Goal: Task Accomplishment & Management: Use online tool/utility

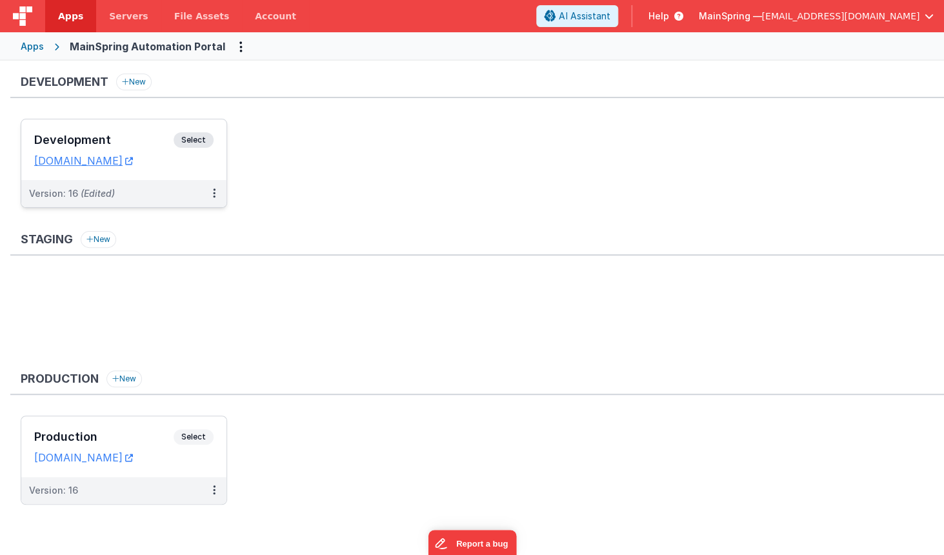
click at [198, 166] on dd "[DOMAIN_NAME]" at bounding box center [123, 160] width 179 height 13
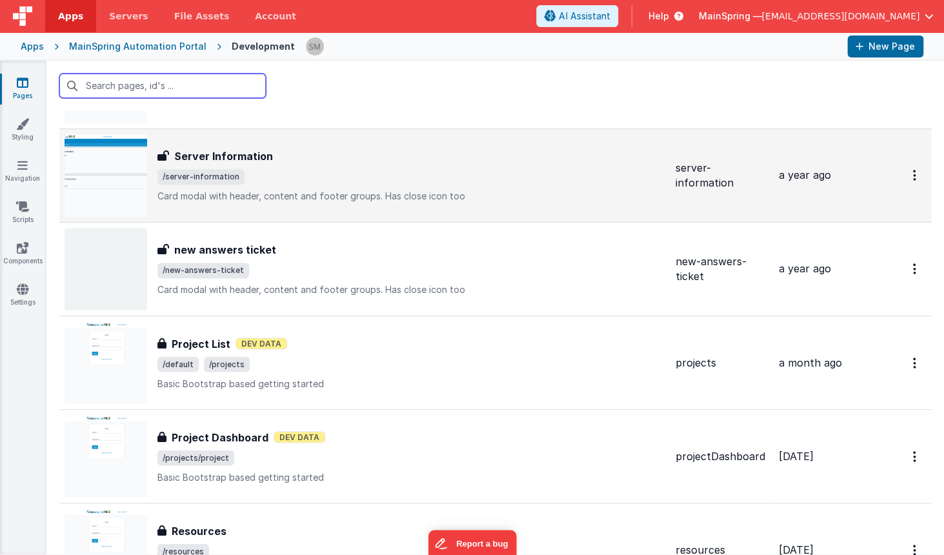
scroll to position [760, 0]
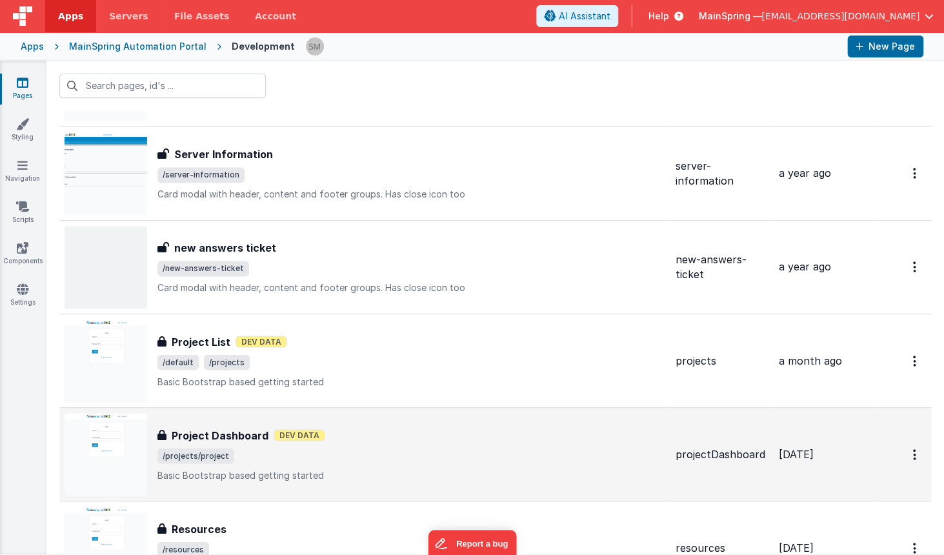
click at [396, 438] on div "Project Dashboard Dev Data" at bounding box center [411, 434] width 508 height 15
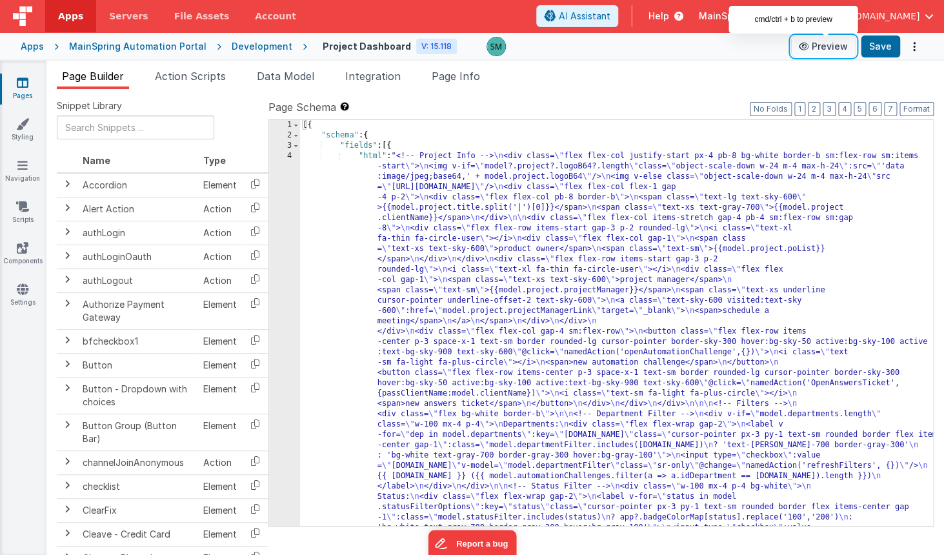
click at [840, 47] on button "Preview" at bounding box center [823, 46] width 65 height 21
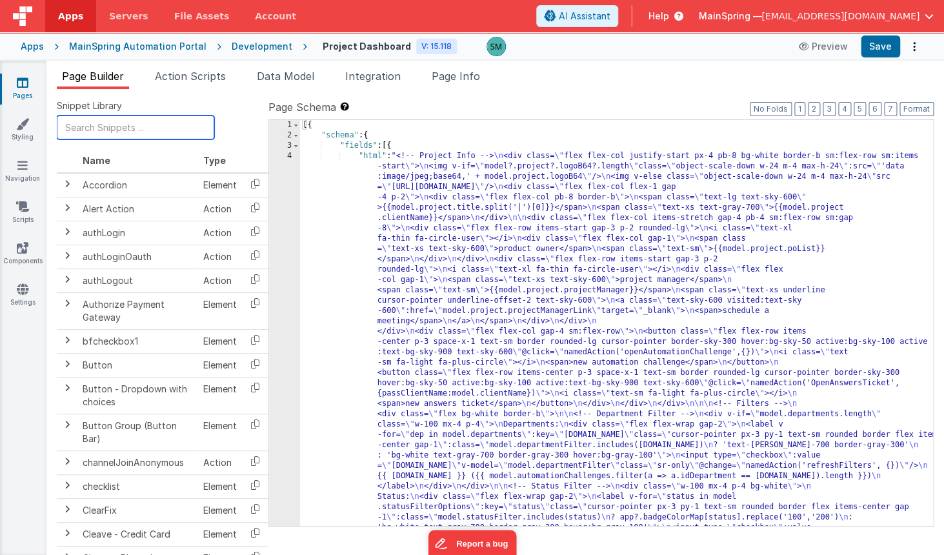
click at [112, 128] on input "text" at bounding box center [135, 128] width 157 height 24
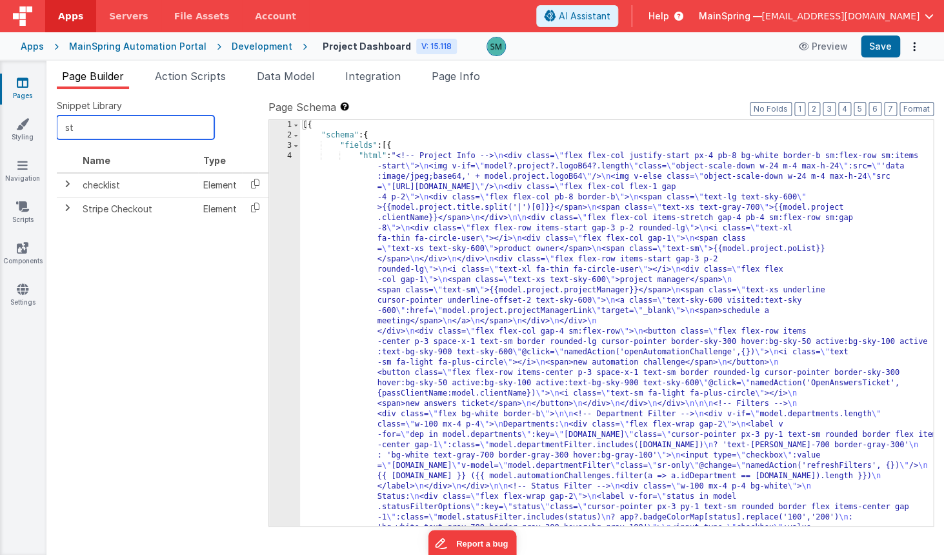
type input "s"
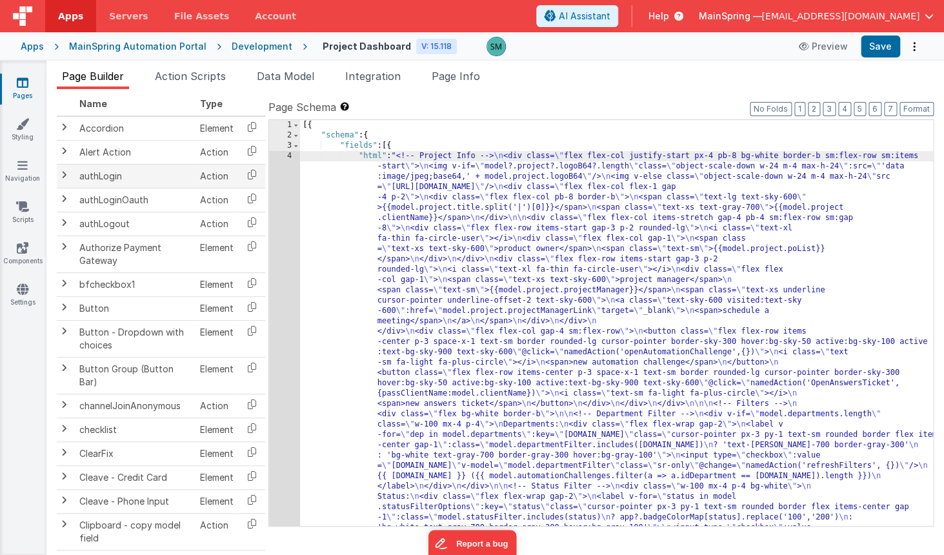
scroll to position [63, 10]
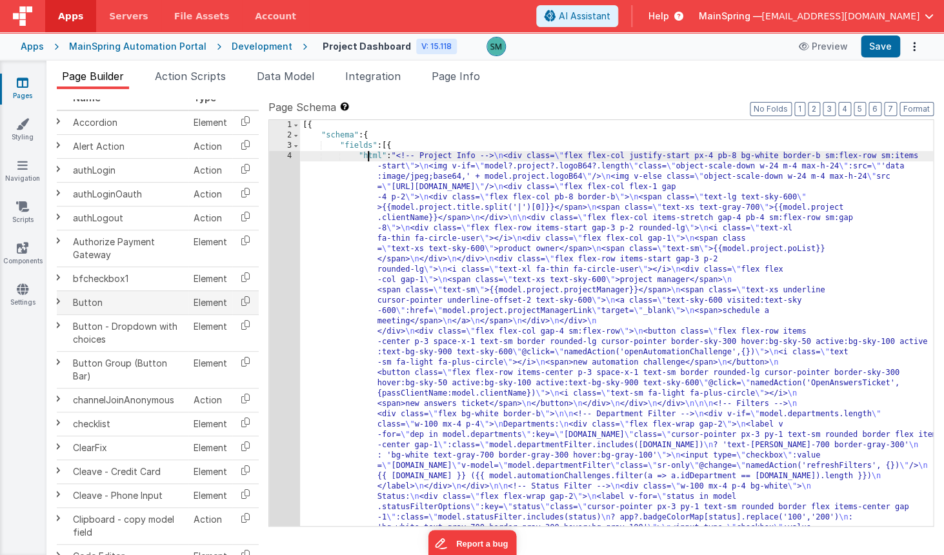
click at [131, 300] on td "Button" at bounding box center [128, 302] width 121 height 24
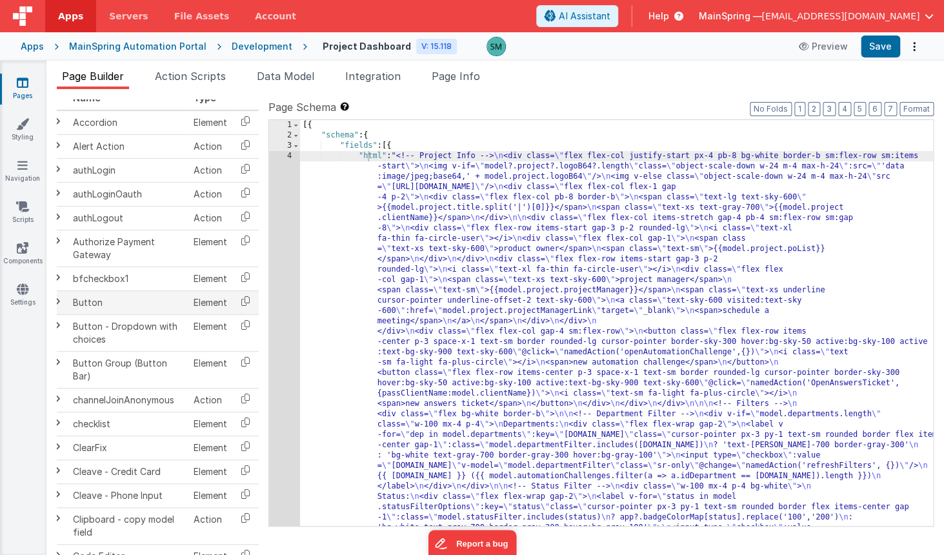
click at [61, 298] on span at bounding box center [57, 301] width 10 height 10
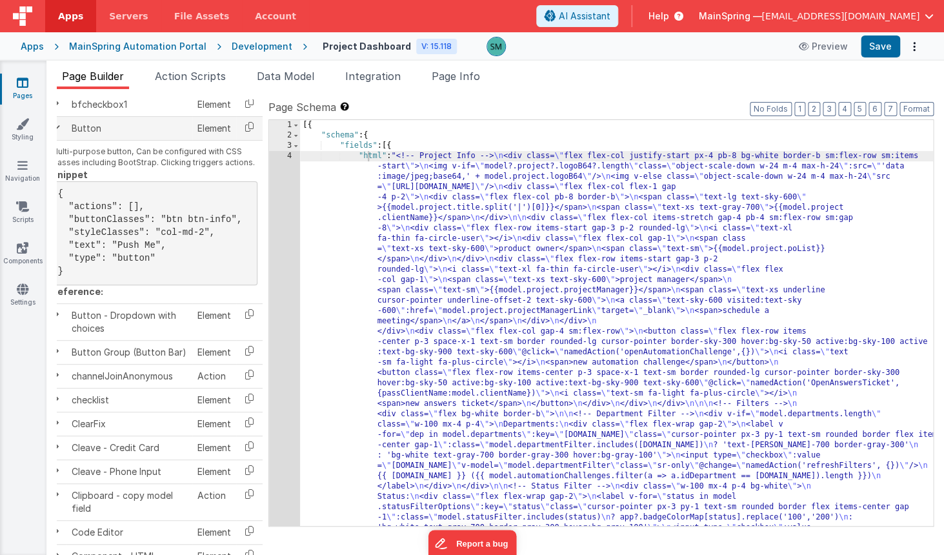
scroll to position [247, 11]
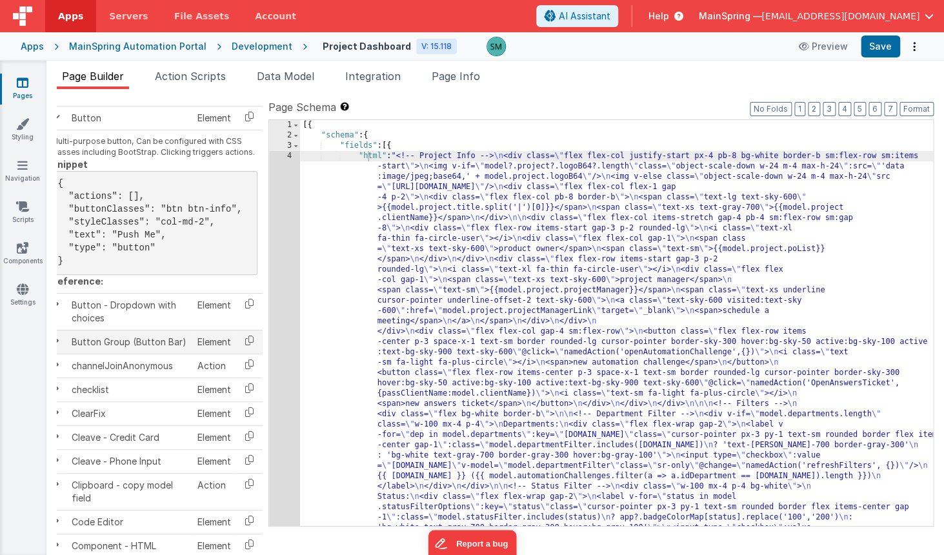
click at [86, 354] on td "Button Group (Button Bar)" at bounding box center [129, 342] width 126 height 24
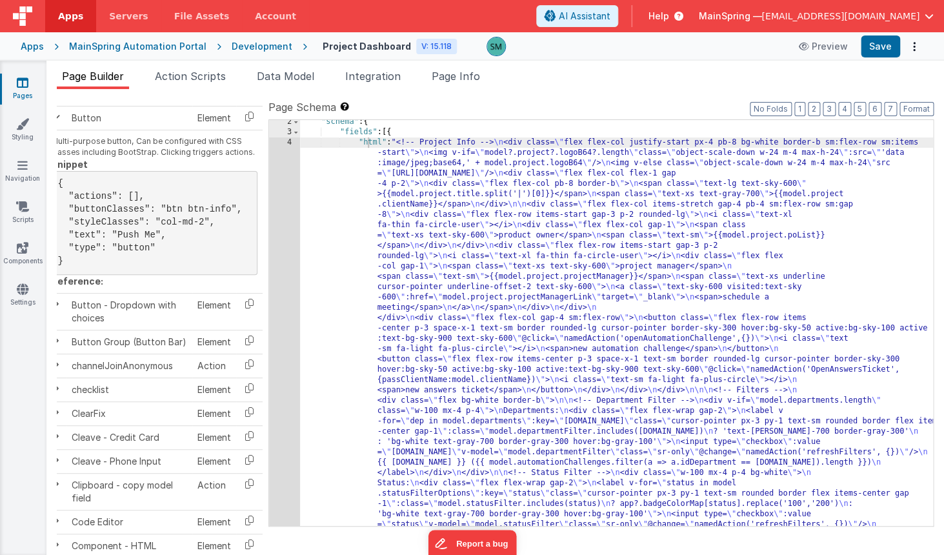
scroll to position [0, 0]
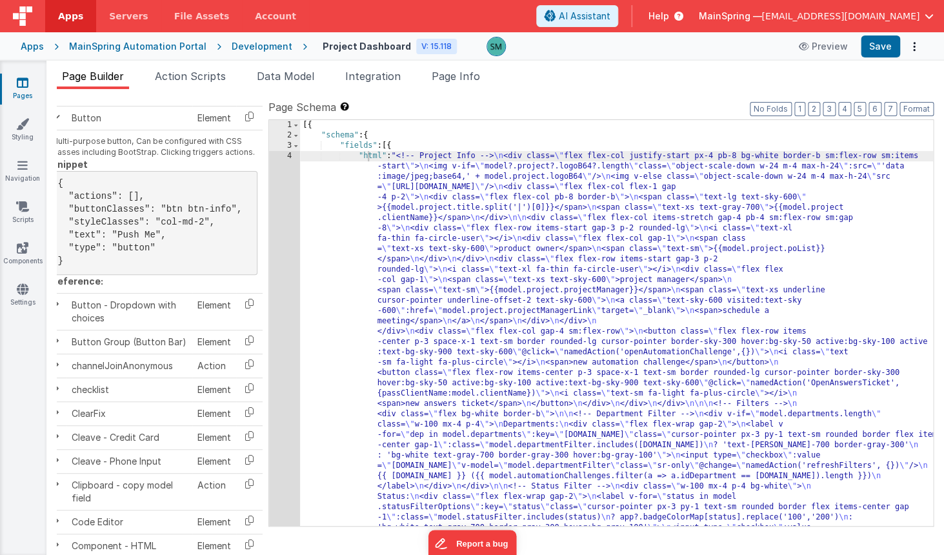
click at [689, 106] on label "Page Schema Shortcuts: Find: command-f Fold: command-option-L Unfold: command-o…" at bounding box center [600, 106] width 665 height 15
click at [465, 77] on span "Page Info" at bounding box center [456, 76] width 48 height 13
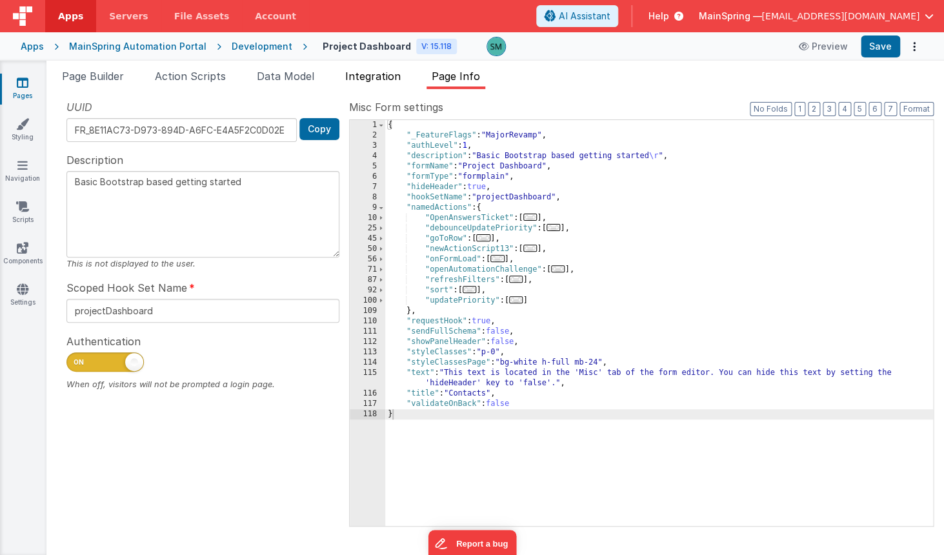
click at [392, 80] on span "Integration" at bounding box center [372, 76] width 55 height 13
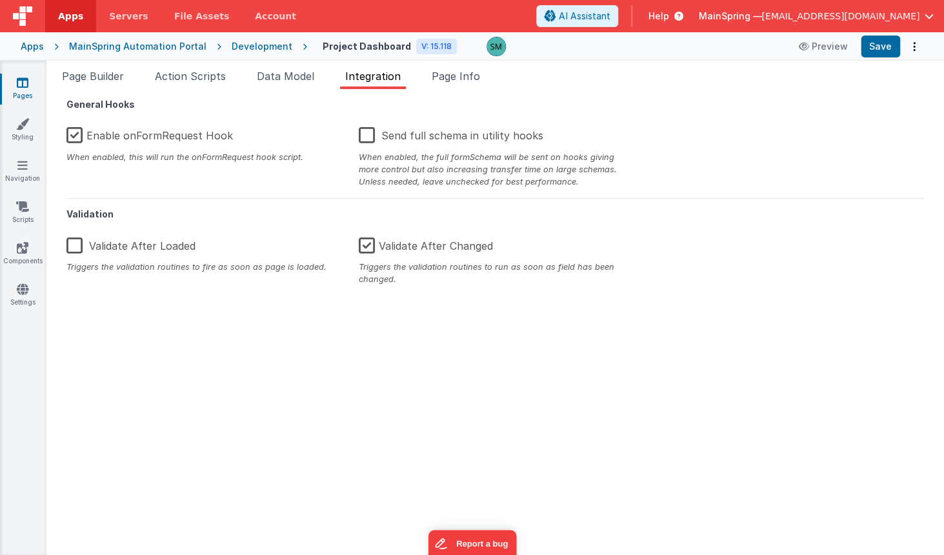
click at [133, 67] on div "Page Builder Action Scripts Data Model Integration Page Info Snippet Library Na…" at bounding box center [495, 308] width 898 height 494
click at [118, 74] on span "Page Builder" at bounding box center [93, 76] width 62 height 13
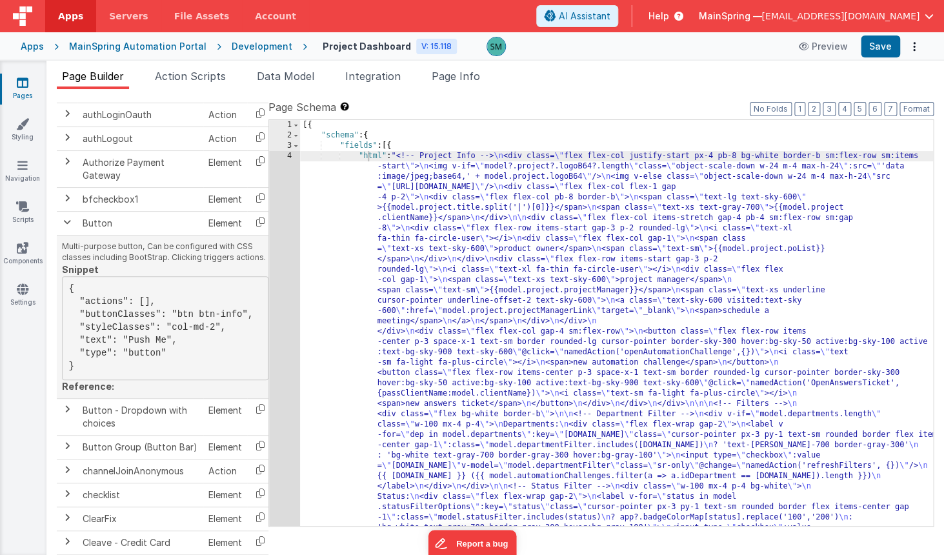
scroll to position [144, 0]
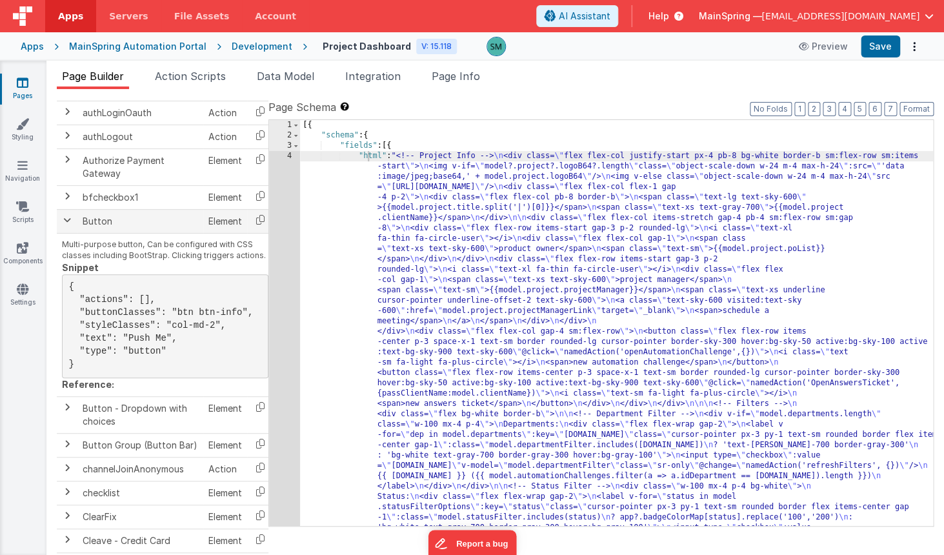
click at [66, 223] on span at bounding box center [67, 220] width 10 height 10
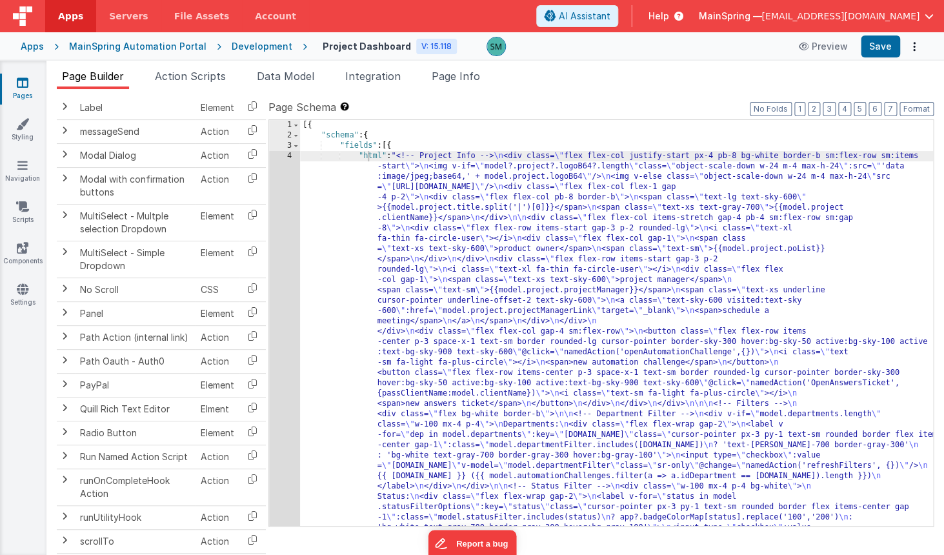
scroll to position [1160, 3]
click at [294, 147] on span at bounding box center [295, 146] width 7 height 10
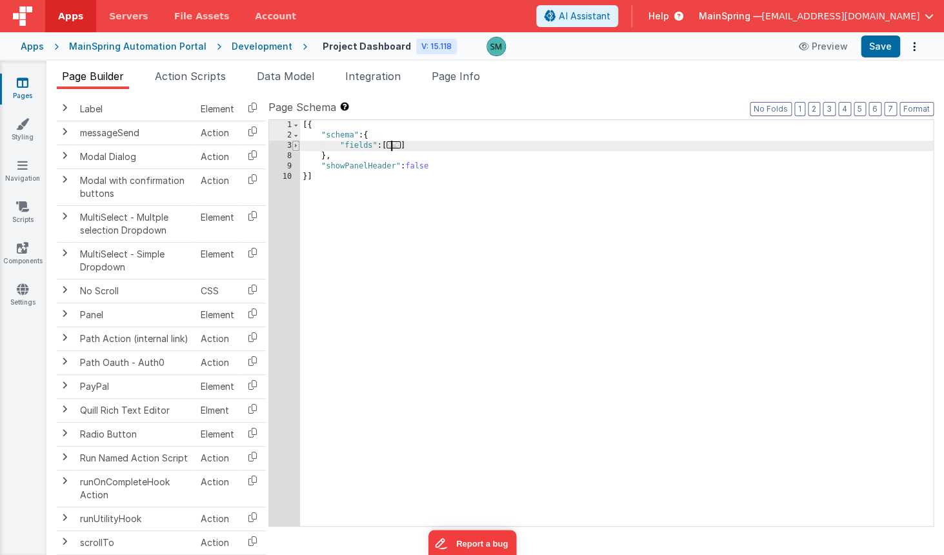
click at [295, 145] on span at bounding box center [295, 146] width 7 height 10
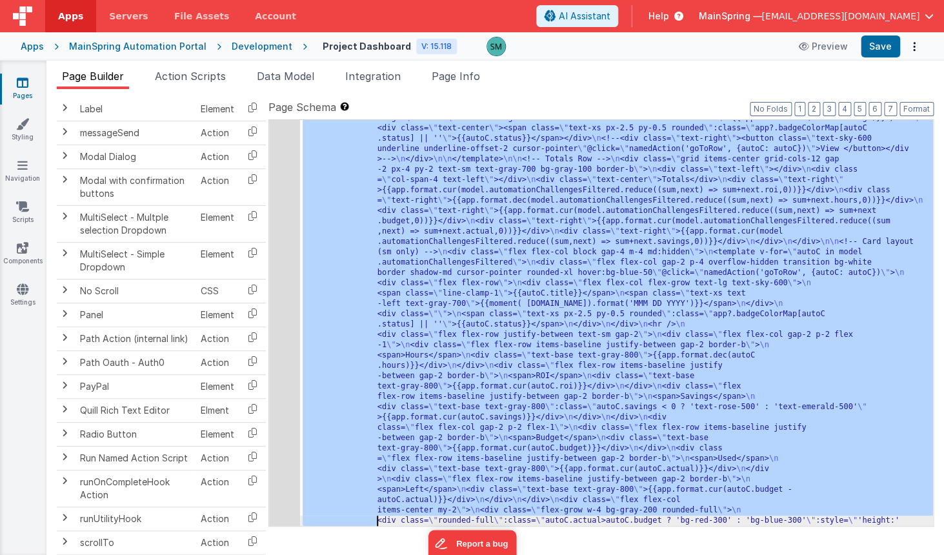
scroll to position [751, 0]
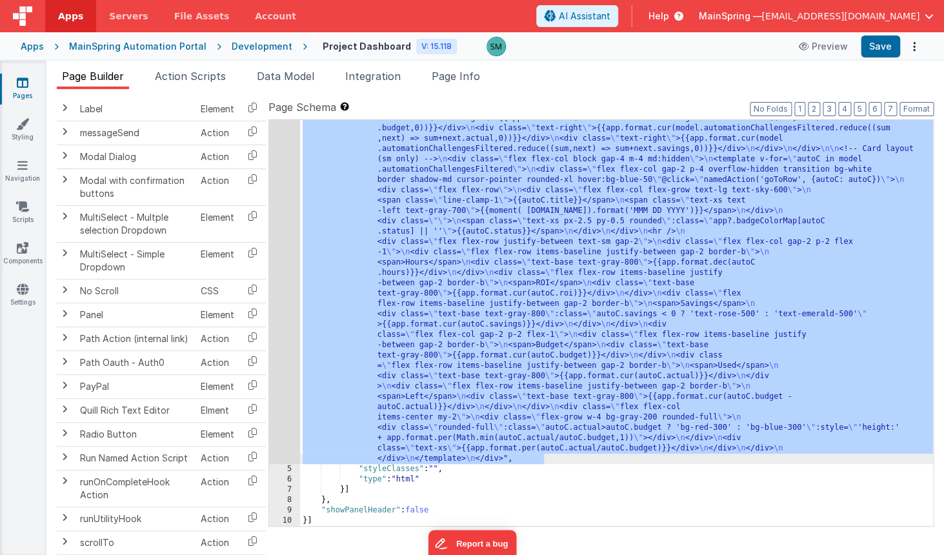
drag, startPoint x: 405, startPoint y: 161, endPoint x: 545, endPoint y: 460, distance: 330.6
click at [545, 461] on div ""html" : "<!-- Project Info --> \n <div class= \" flex flex-col justify-start p…" at bounding box center [616, 140] width 633 height 1480
click at [542, 459] on div ""html" : "<!-- Project Info --> \n <div class= \" flex flex-col justify-start p…" at bounding box center [616, 140] width 633 height 1480
click at [538, 459] on div ""html" : "<!-- Project Info --> \n <div class= \" flex flex-col justify-start p…" at bounding box center [616, 140] width 633 height 1480
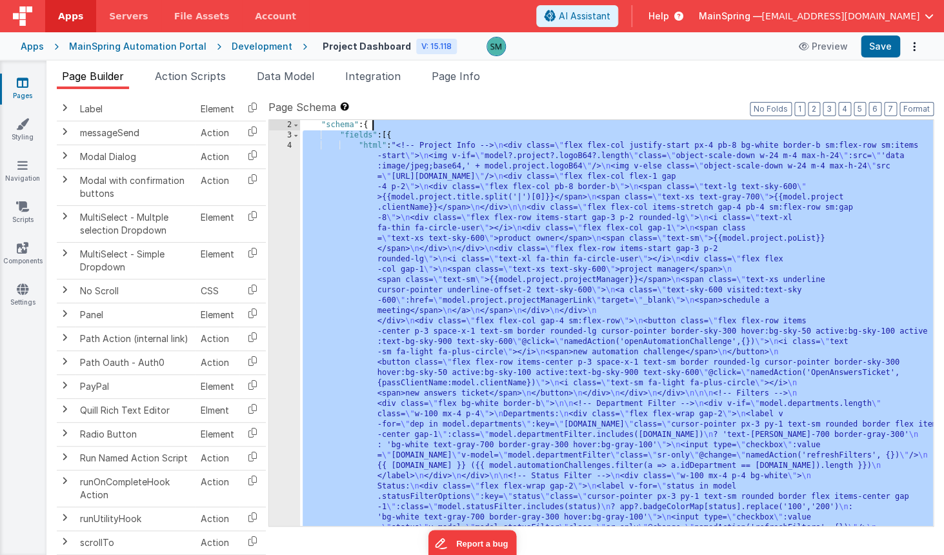
scroll to position [0, 0]
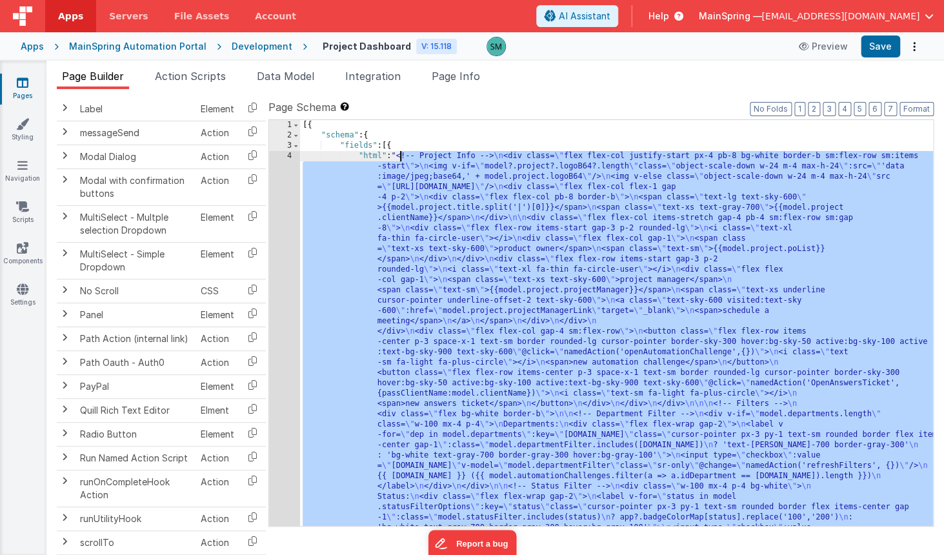
drag, startPoint x: 541, startPoint y: 460, endPoint x: 401, endPoint y: 157, distance: 333.8
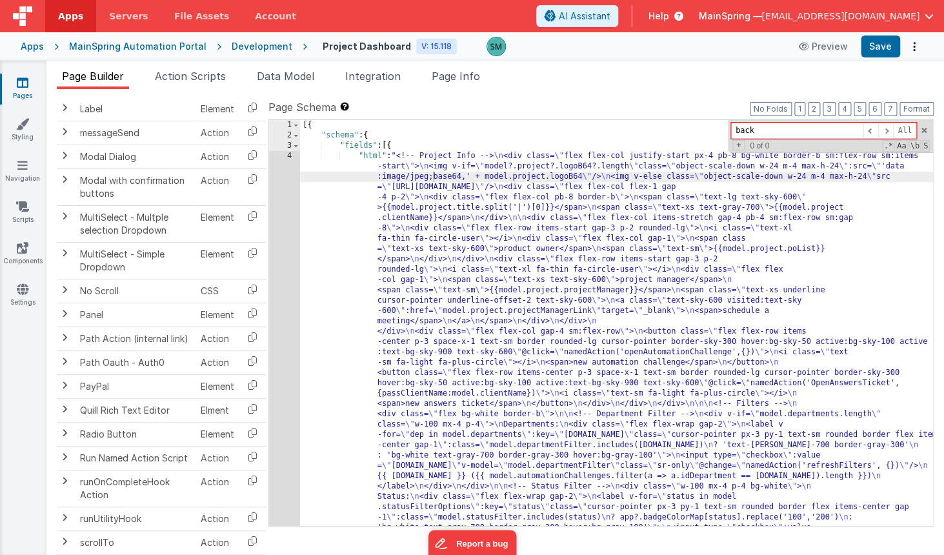
click at [819, 132] on input "back" at bounding box center [797, 131] width 132 height 16
type input "b"
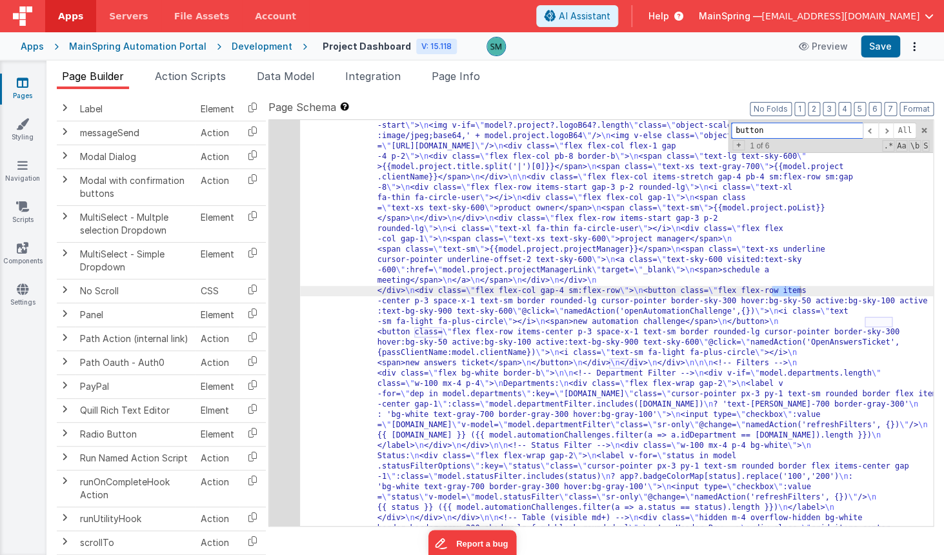
scroll to position [37, 0]
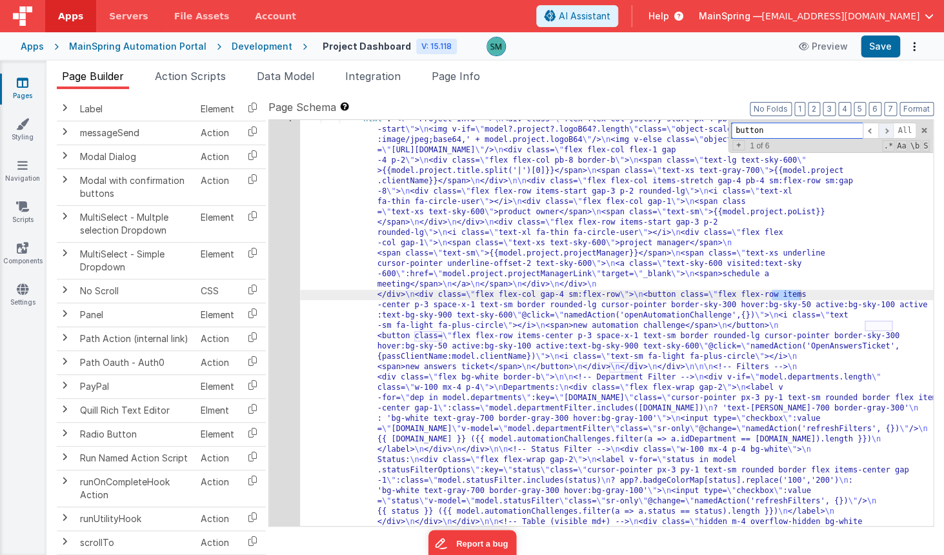
click at [881, 136] on span at bounding box center [885, 131] width 15 height 16
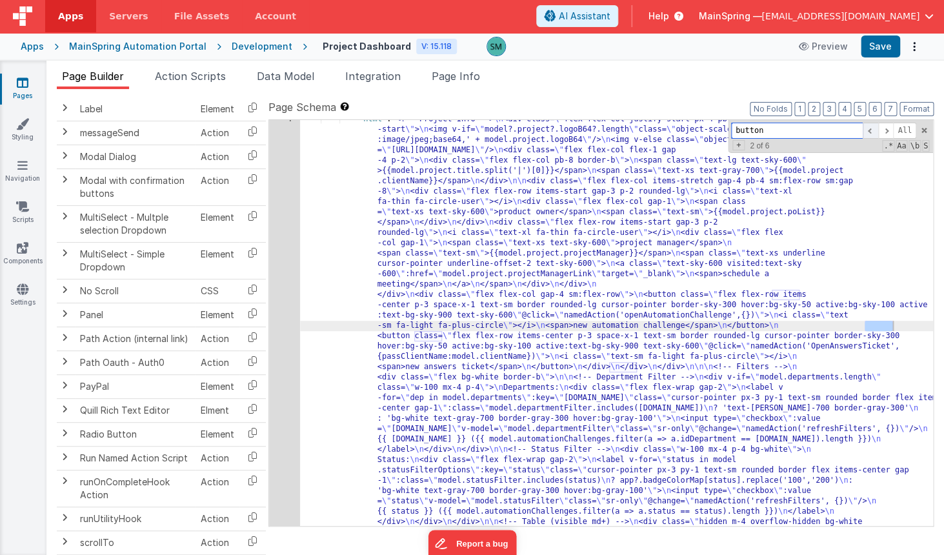
click at [869, 134] on span at bounding box center [870, 131] width 15 height 16
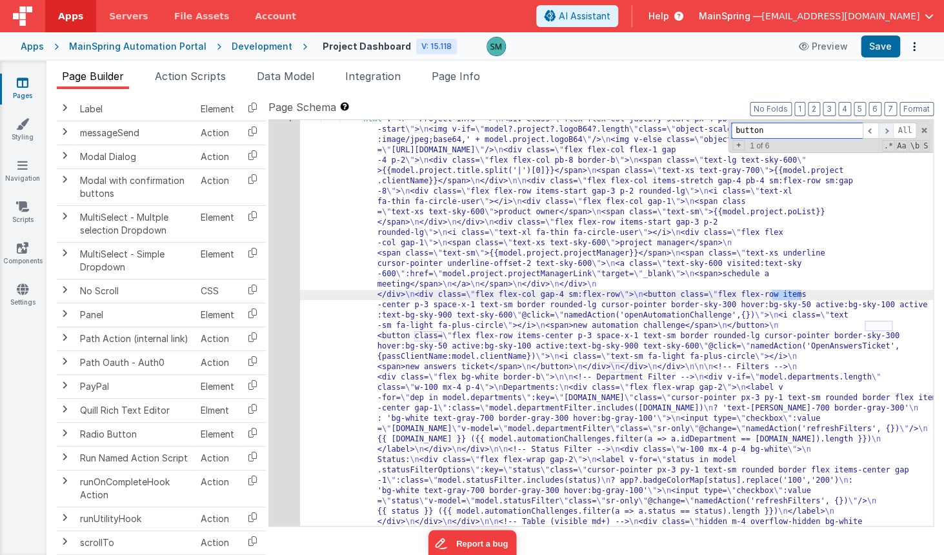
click at [887, 130] on span at bounding box center [885, 131] width 15 height 16
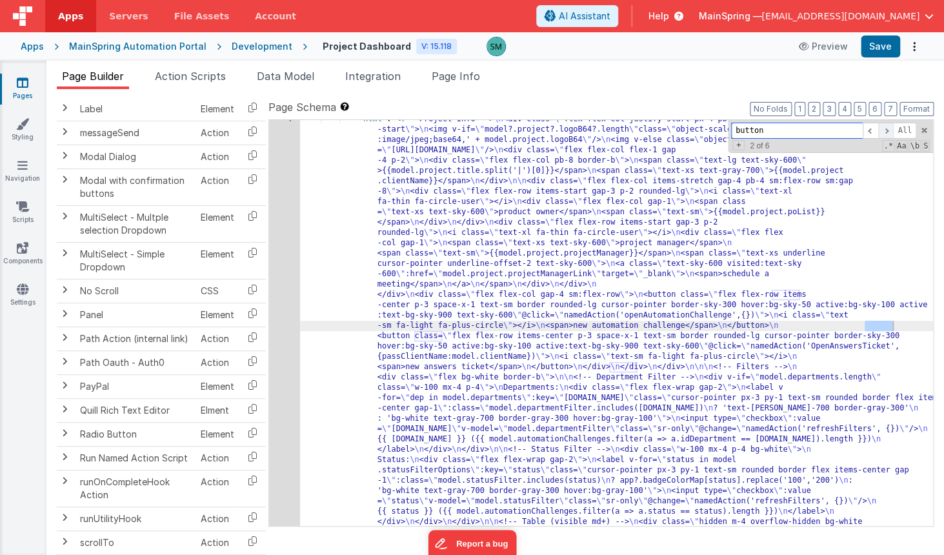
click at [887, 130] on span at bounding box center [885, 131] width 15 height 16
click at [756, 132] on input "button" at bounding box center [797, 131] width 132 height 16
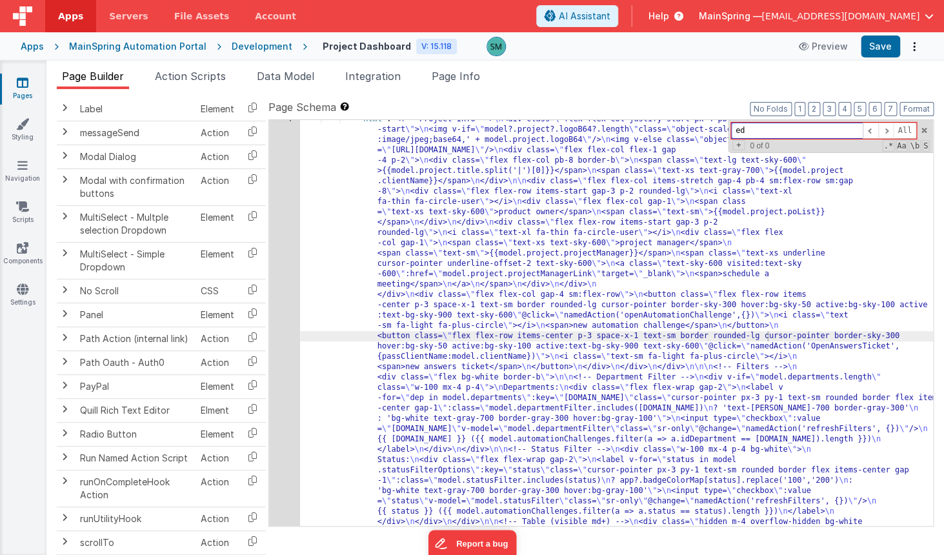
type input "e"
click at [743, 132] on input "Edit" at bounding box center [797, 131] width 132 height 16
click at [800, 134] on input "edit" at bounding box center [797, 131] width 132 height 16
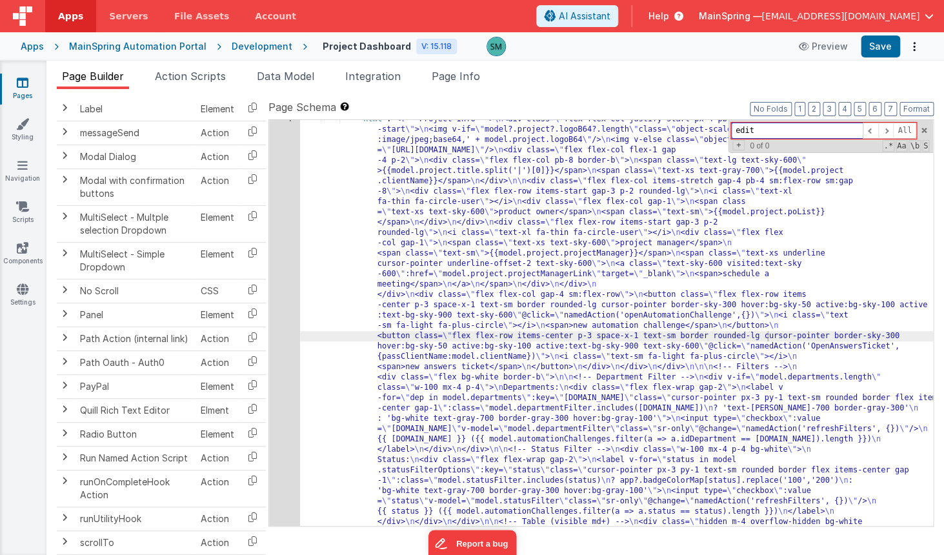
click at [800, 134] on input "edit" at bounding box center [797, 131] width 132 height 16
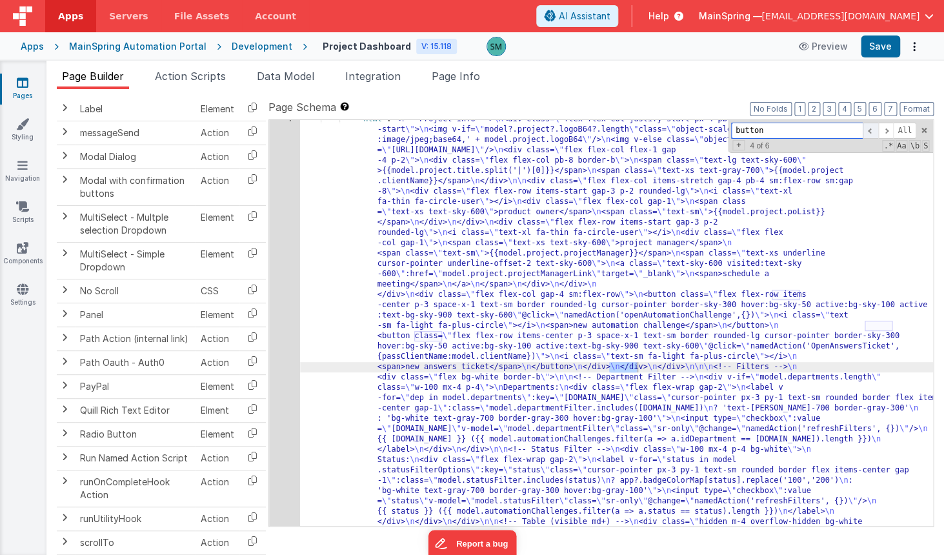
type input "button"
click at [871, 133] on span at bounding box center [870, 131] width 15 height 16
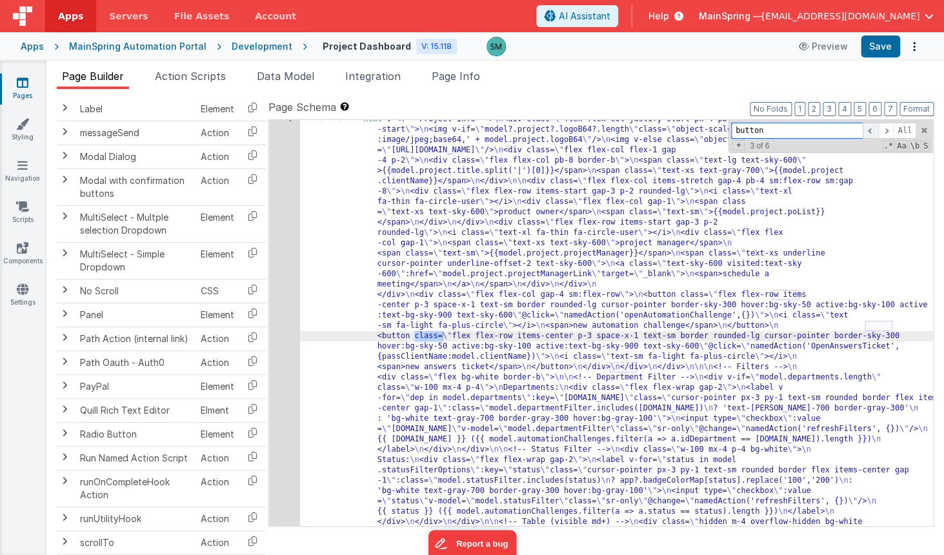
click at [871, 133] on span at bounding box center [870, 131] width 15 height 16
click at [883, 132] on span at bounding box center [885, 131] width 15 height 16
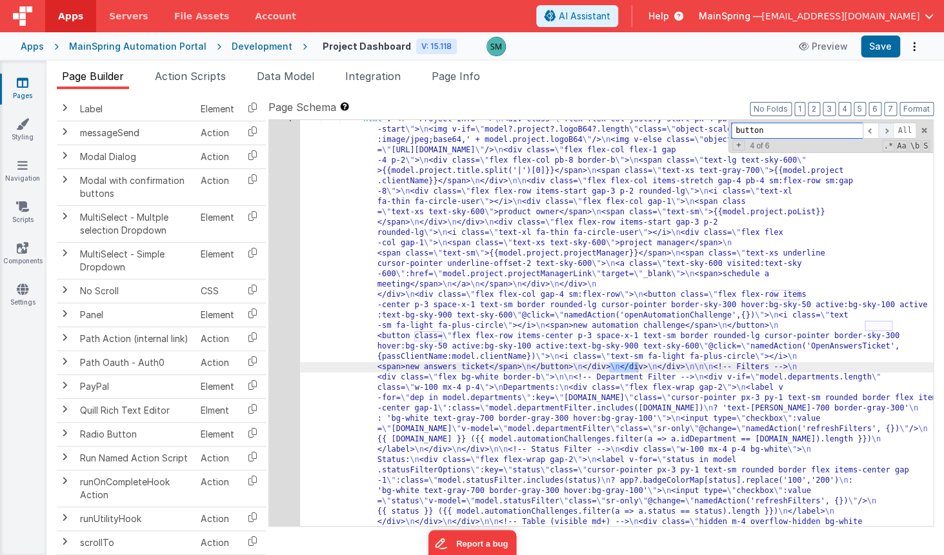
click at [883, 132] on span at bounding box center [885, 131] width 15 height 16
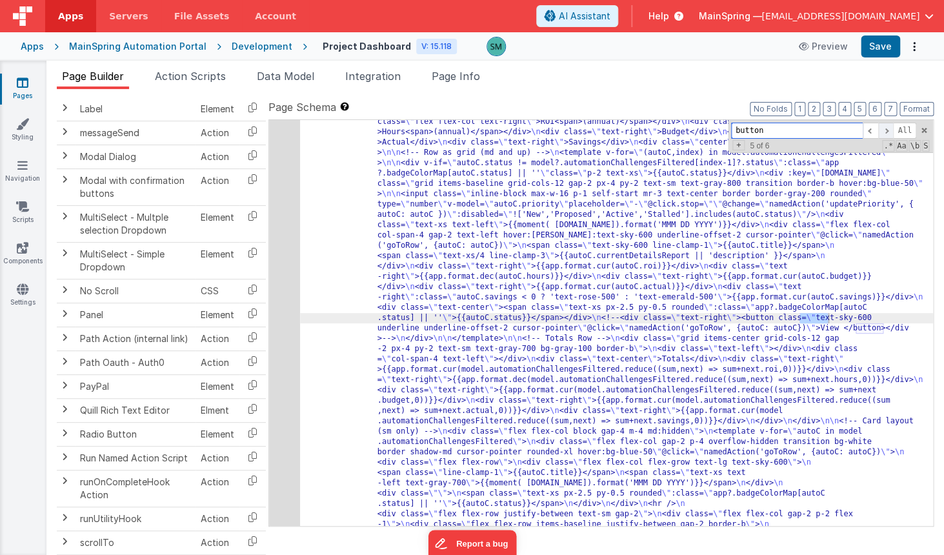
scroll to position [478, 0]
click at [883, 132] on span at bounding box center [885, 131] width 15 height 16
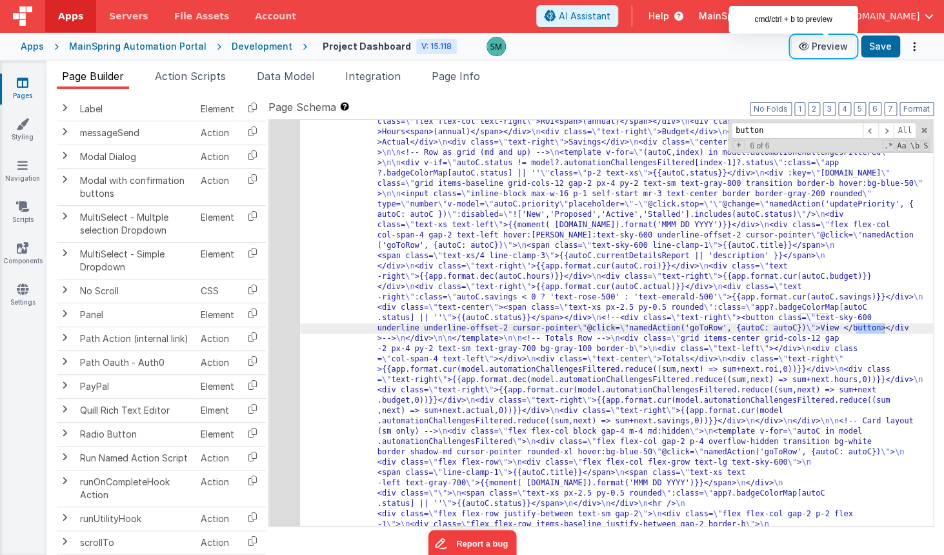
click at [823, 43] on button "Preview" at bounding box center [823, 46] width 65 height 21
click at [30, 84] on link "Pages" at bounding box center [22, 89] width 46 height 26
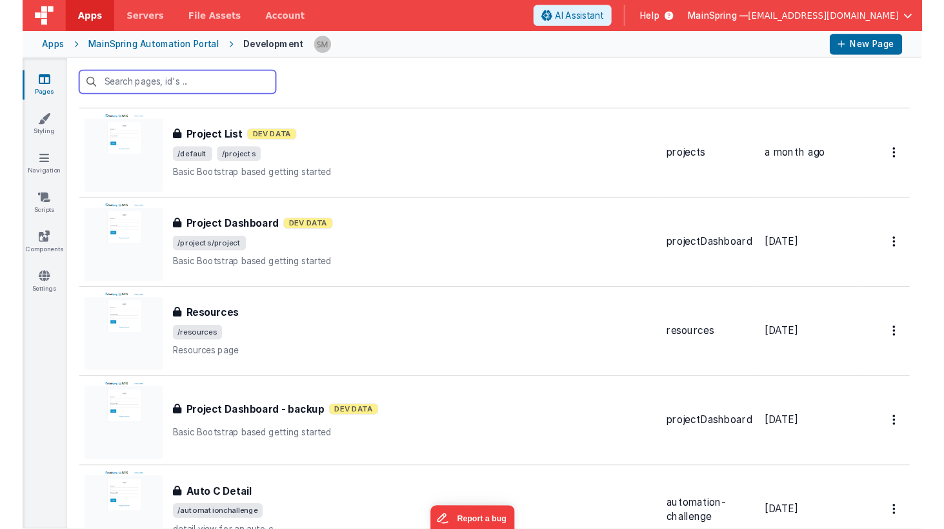
scroll to position [1049, 0]
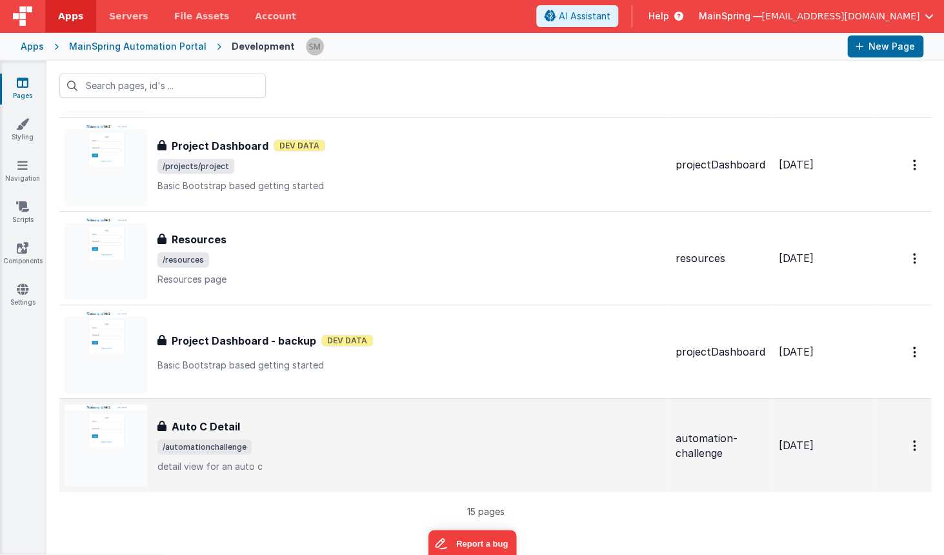
click at [560, 429] on div "Auto C Detail" at bounding box center [411, 425] width 508 height 15
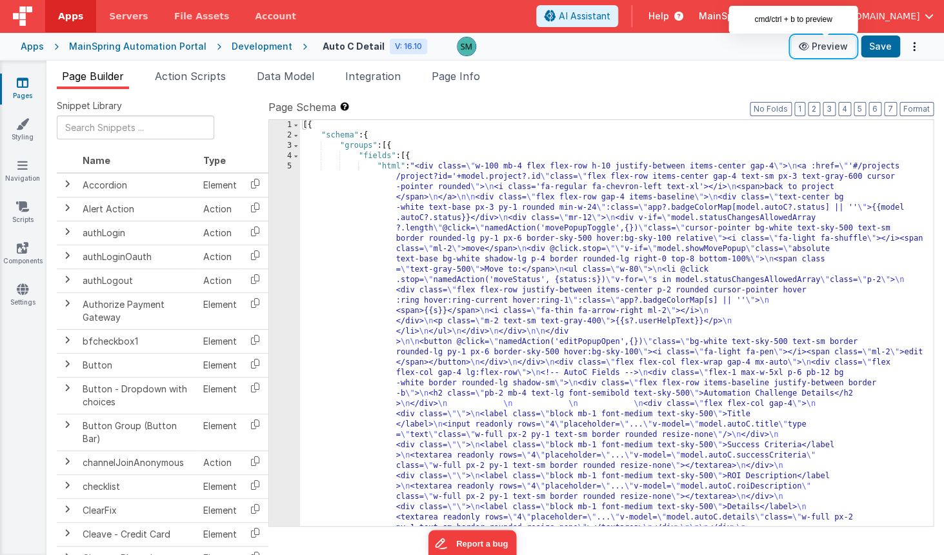
click at [824, 43] on button "Preview" at bounding box center [823, 46] width 65 height 21
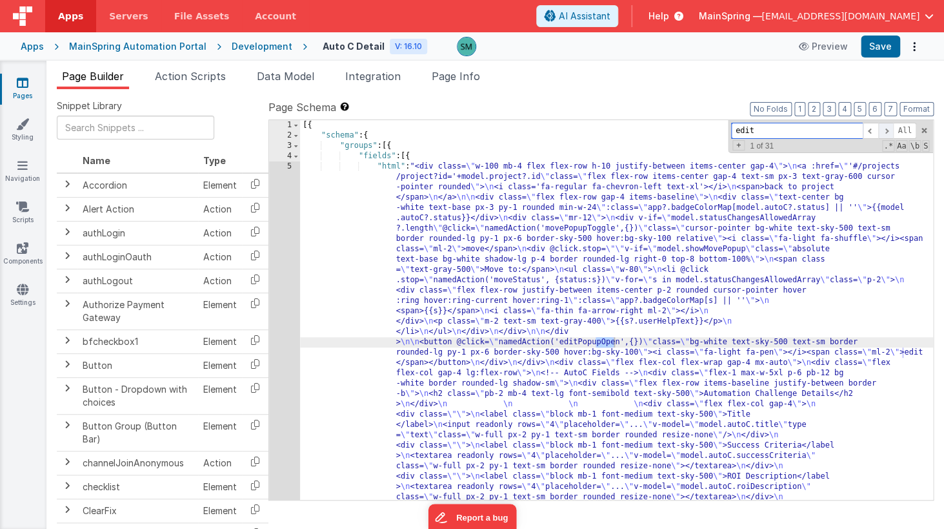
click at [883, 128] on span at bounding box center [885, 131] width 15 height 16
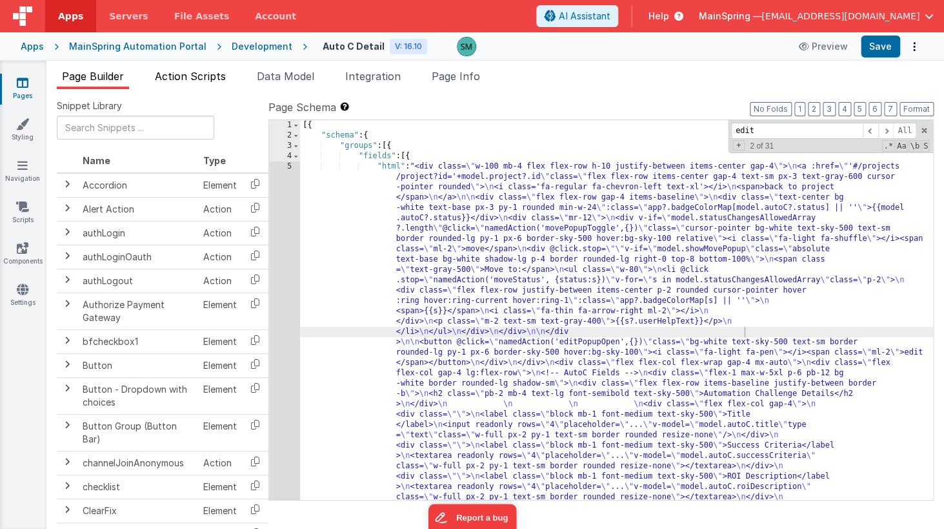
click at [205, 81] on span "Action Scripts" at bounding box center [190, 76] width 71 height 13
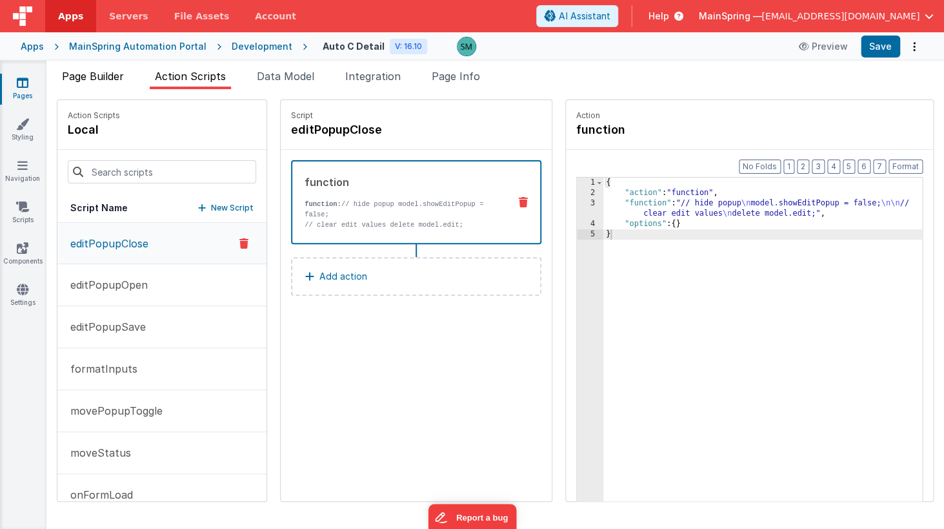
click at [110, 77] on span "Page Builder" at bounding box center [93, 76] width 62 height 13
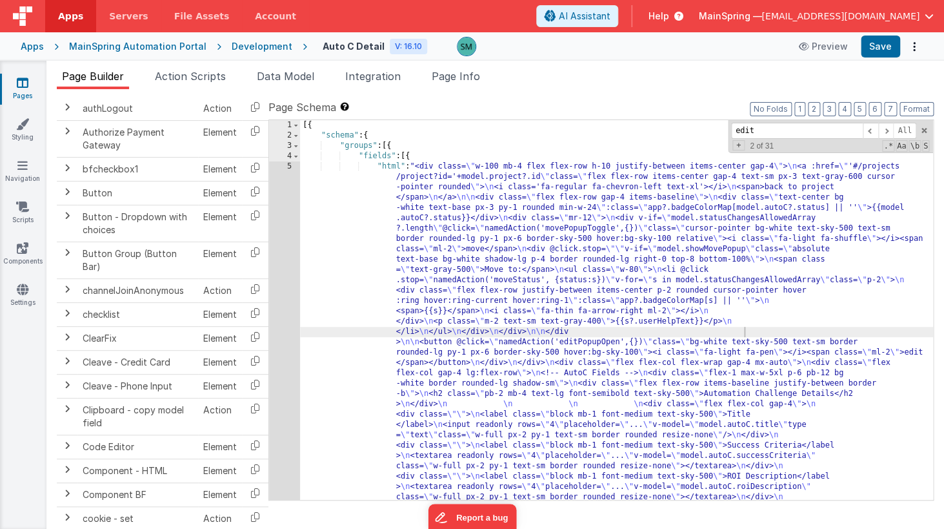
scroll to position [151, 0]
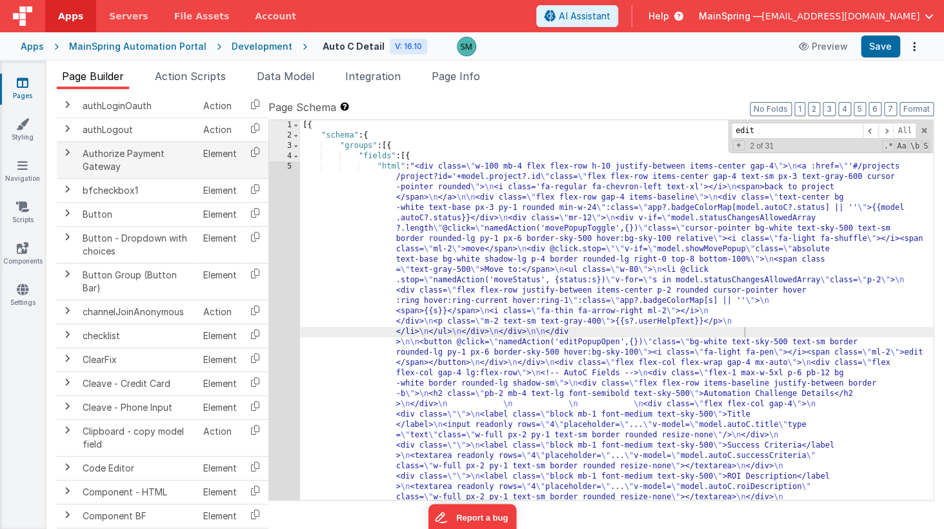
click at [76, 163] on td at bounding box center [67, 159] width 21 height 37
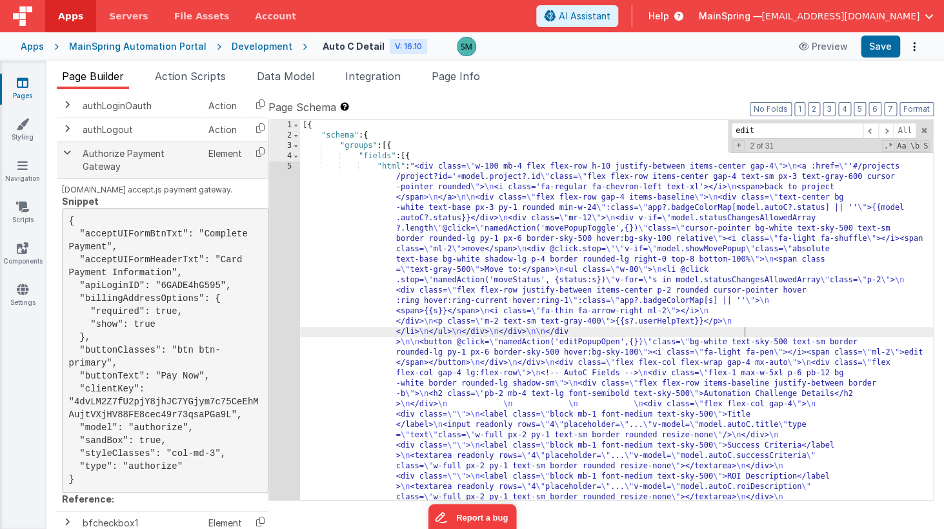
click at [76, 156] on td at bounding box center [67, 159] width 21 height 37
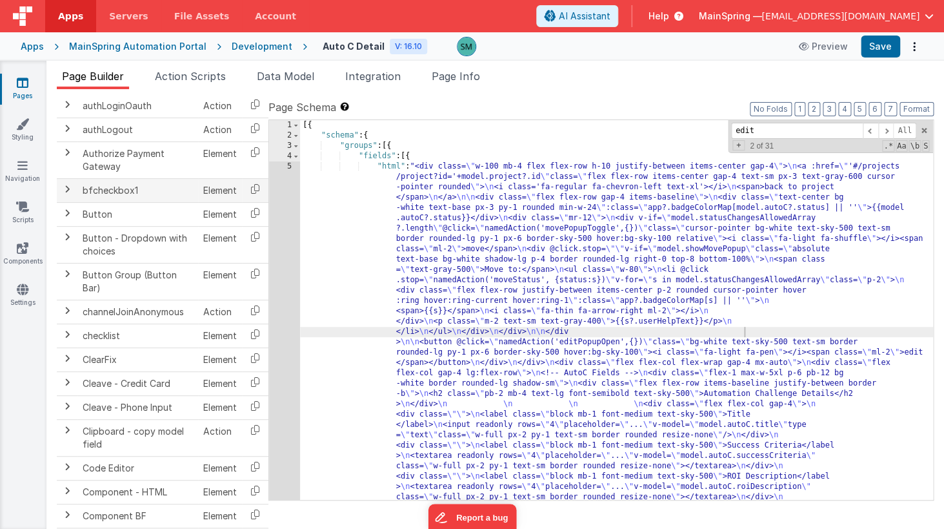
click at [73, 188] on td at bounding box center [67, 190] width 21 height 24
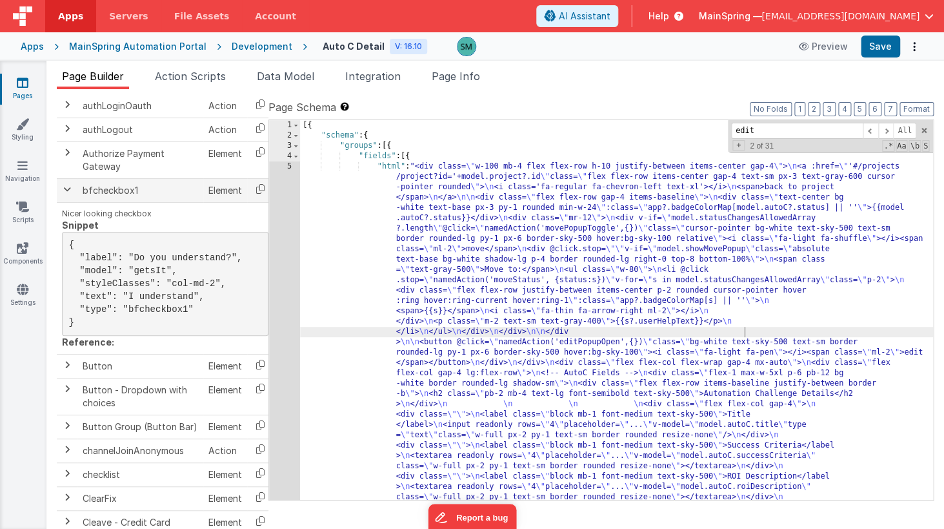
click at [73, 188] on td at bounding box center [67, 190] width 21 height 24
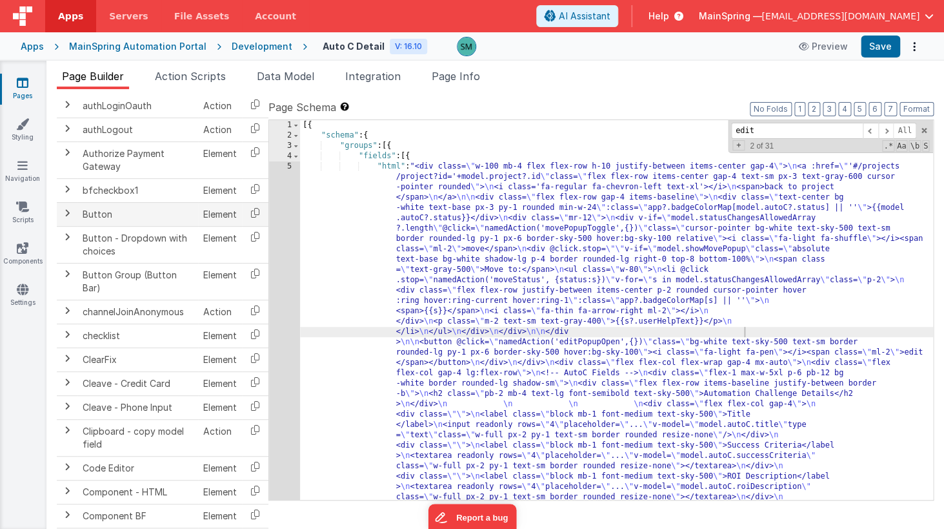
click at [68, 221] on td at bounding box center [67, 214] width 21 height 24
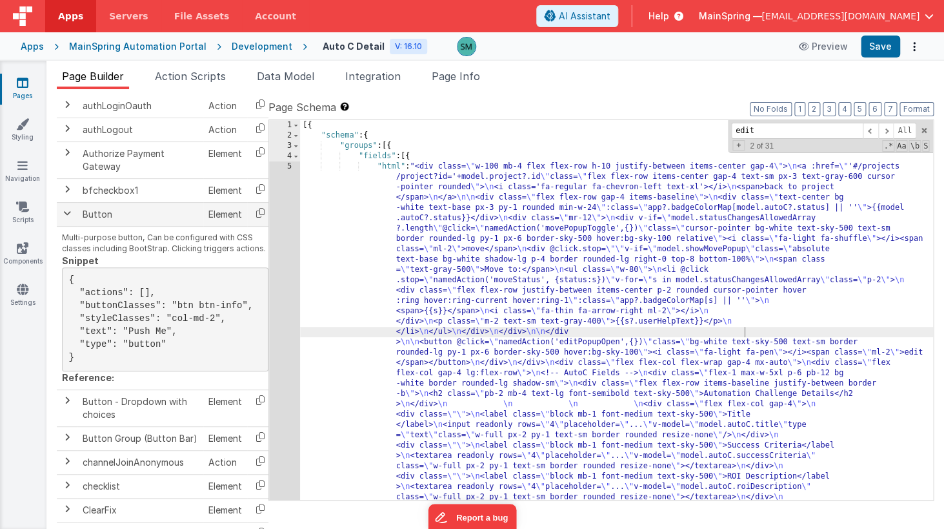
click at [68, 221] on td at bounding box center [67, 214] width 21 height 24
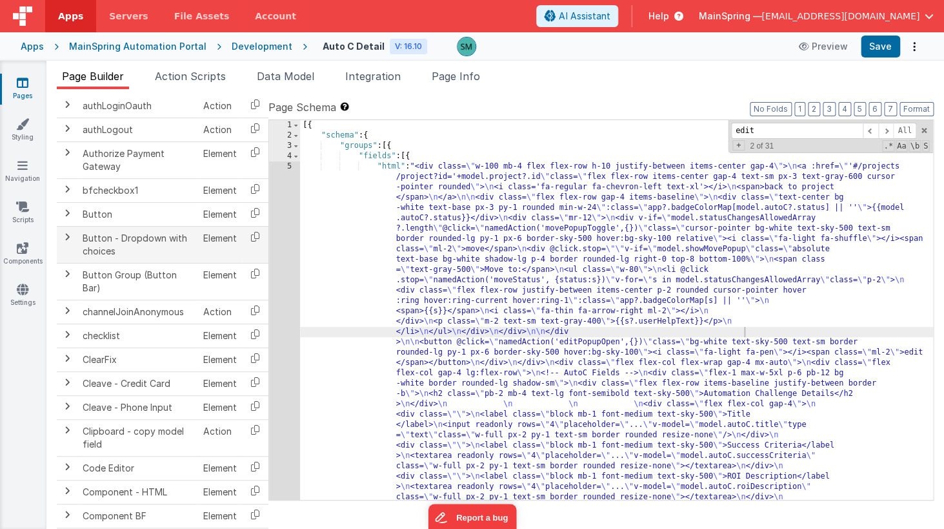
click at [65, 243] on td at bounding box center [67, 244] width 21 height 37
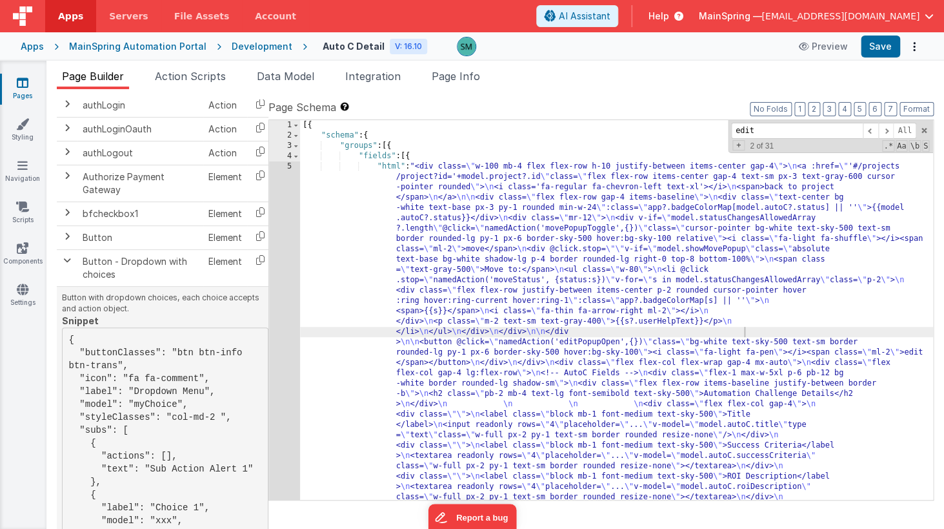
scroll to position [0, 0]
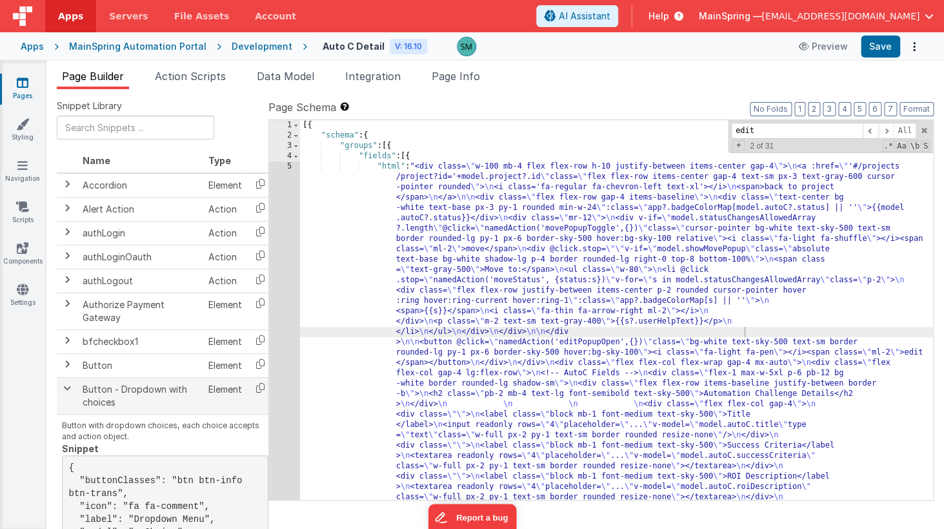
click at [70, 385] on span at bounding box center [67, 388] width 10 height 10
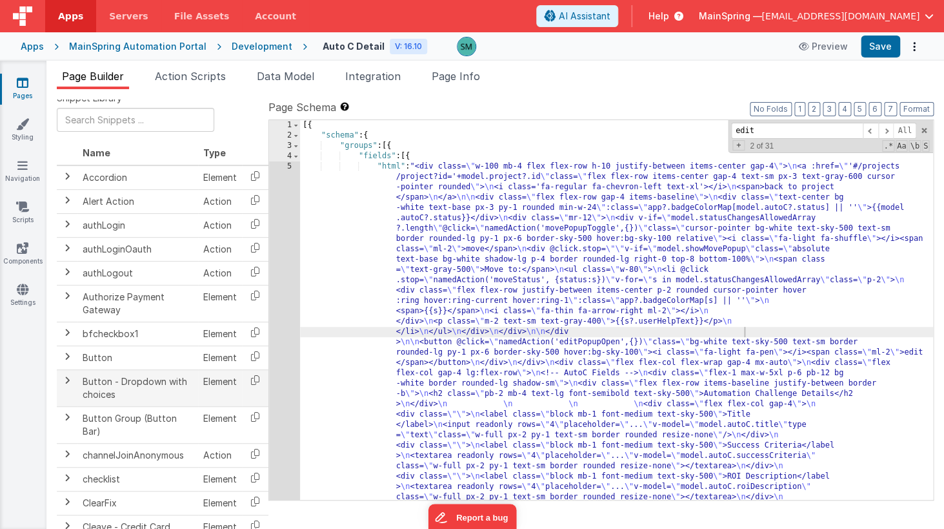
scroll to position [43, 1]
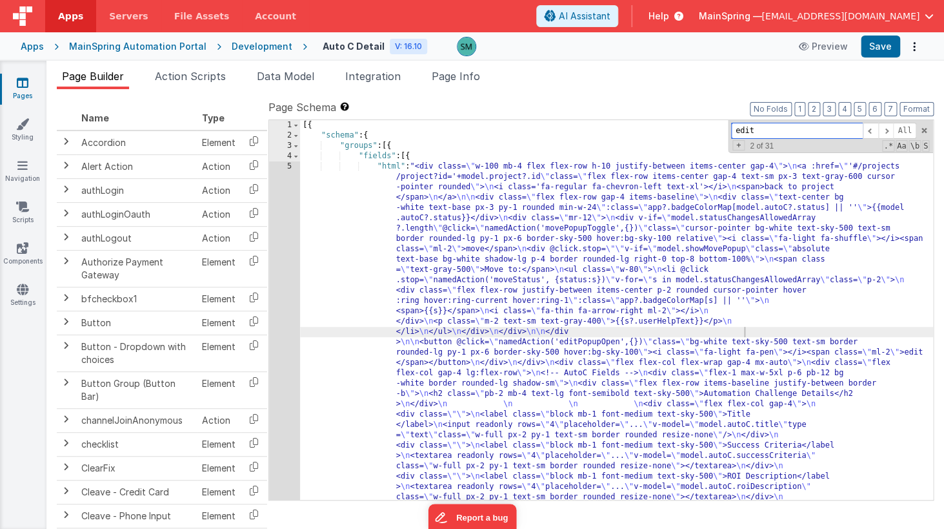
click at [758, 135] on input "edit" at bounding box center [797, 131] width 132 height 16
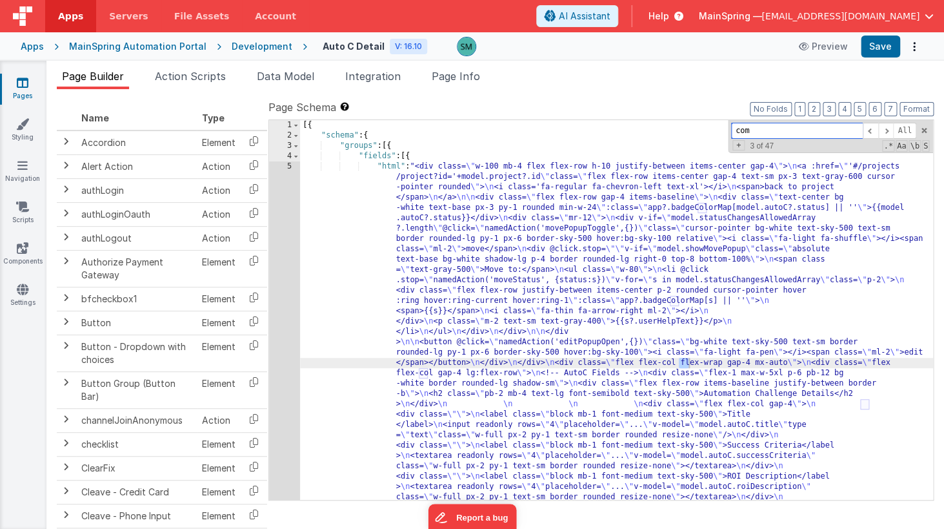
scroll to position [843, 0]
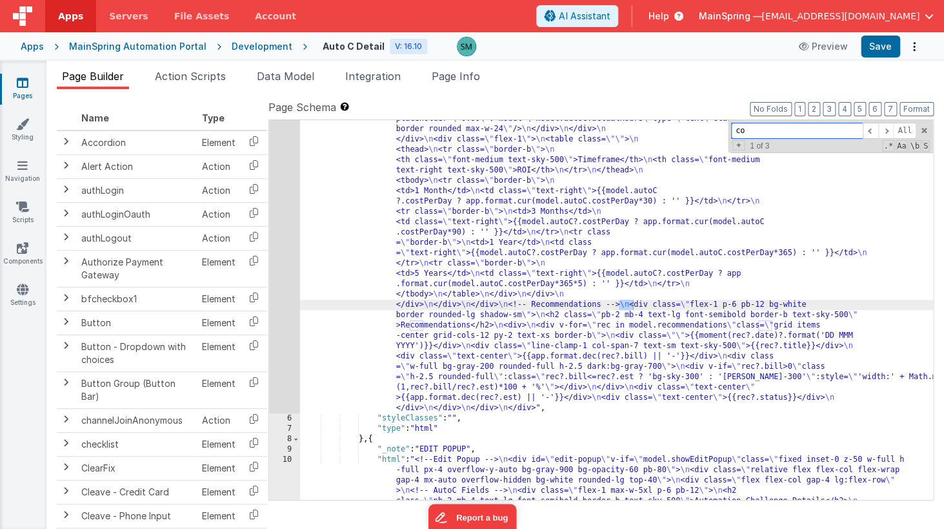
type input "c"
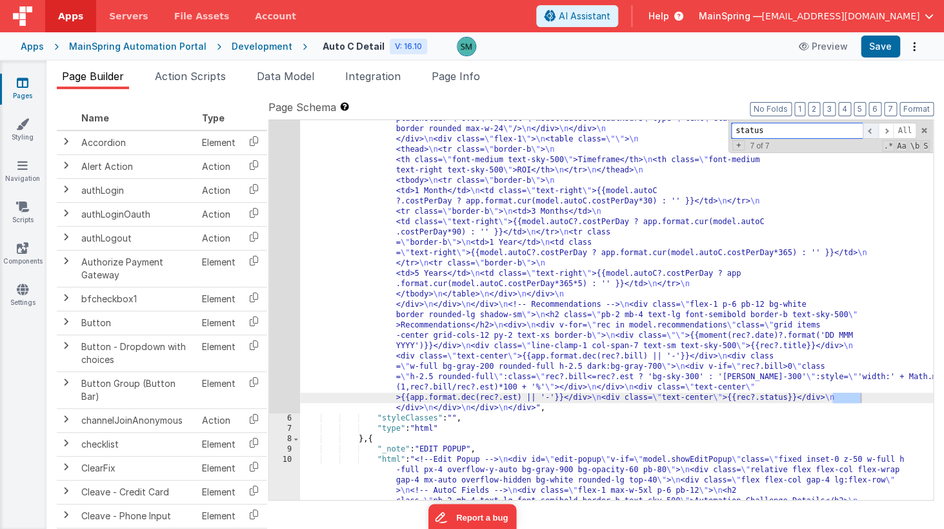
click at [872, 132] on span at bounding box center [870, 131] width 15 height 16
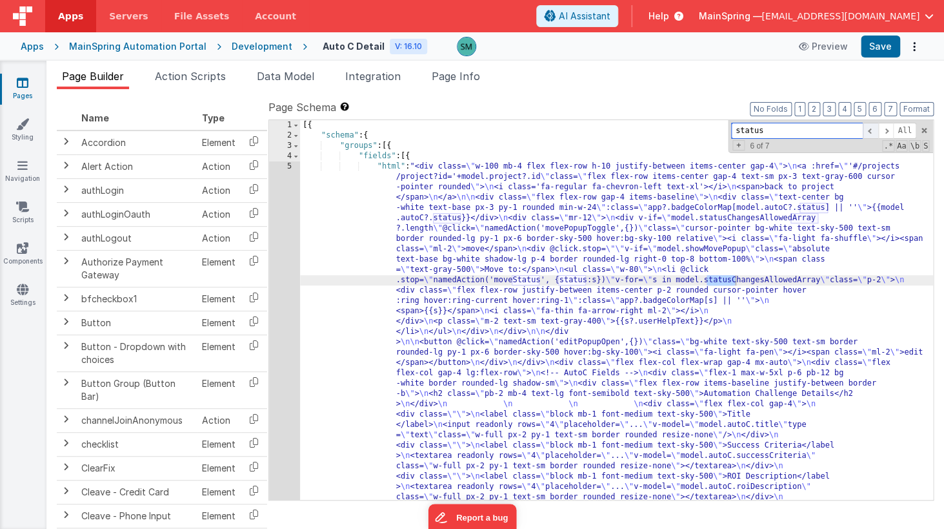
click at [872, 132] on span at bounding box center [870, 131] width 15 height 16
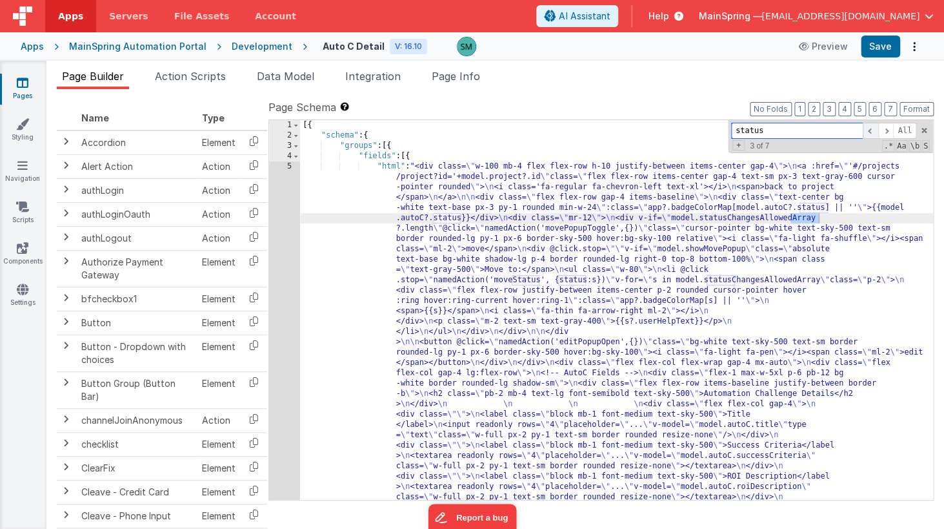
click at [870, 130] on span at bounding box center [870, 131] width 15 height 16
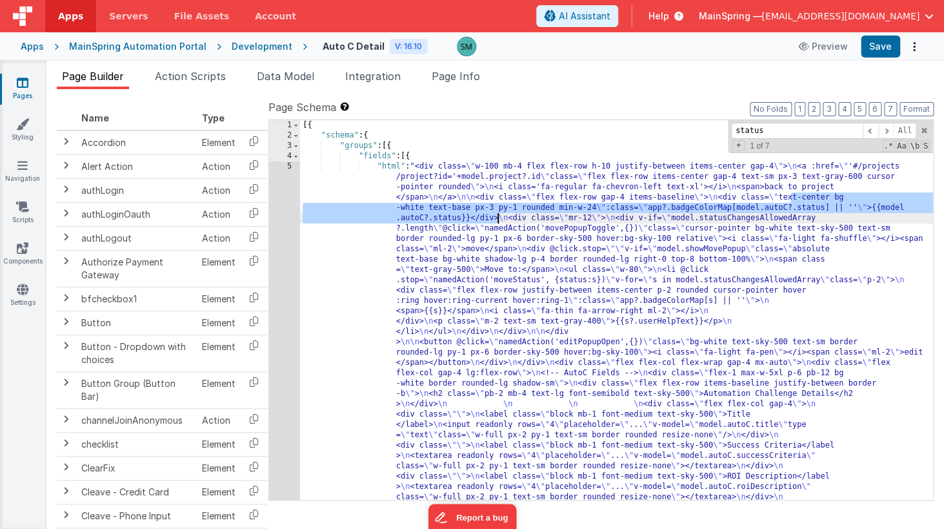
drag, startPoint x: 792, startPoint y: 199, endPoint x: 499, endPoint y: 219, distance: 293.6
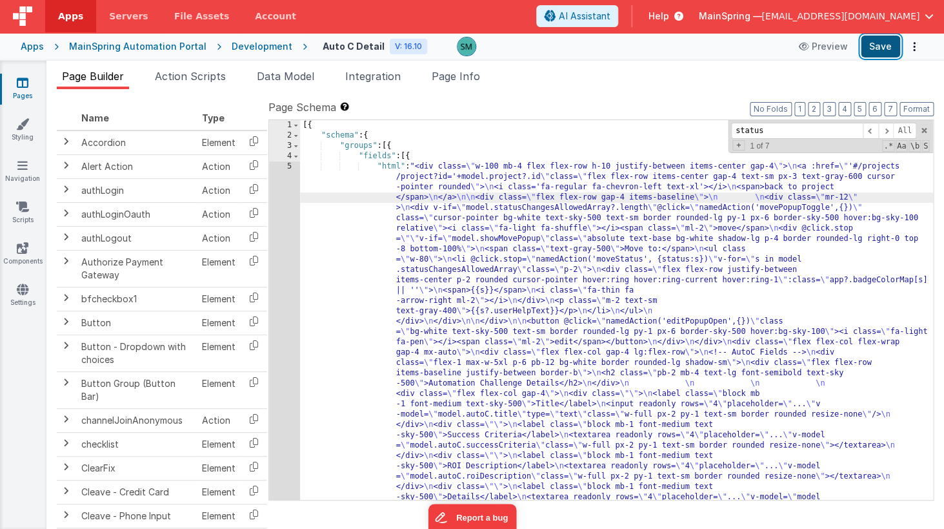
click at [872, 45] on button "Save" at bounding box center [880, 46] width 39 height 22
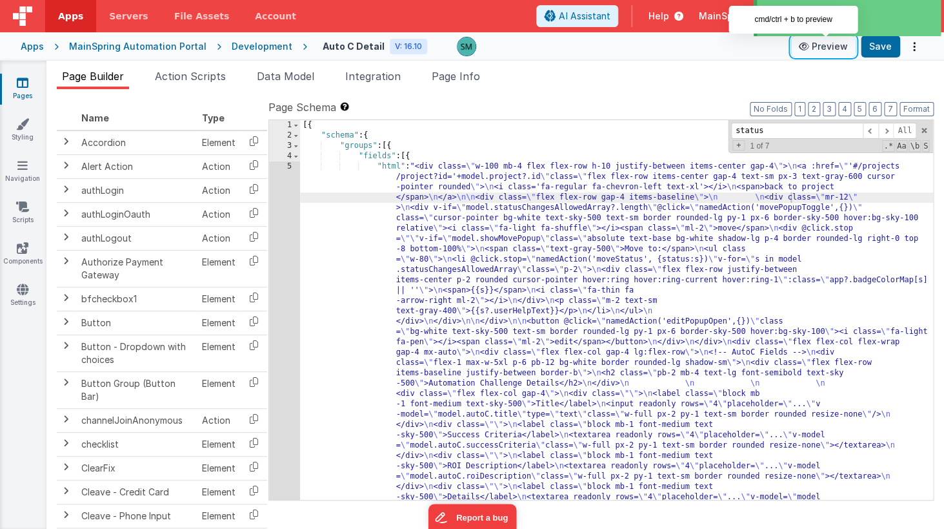
click at [823, 45] on button "Preview" at bounding box center [823, 46] width 65 height 21
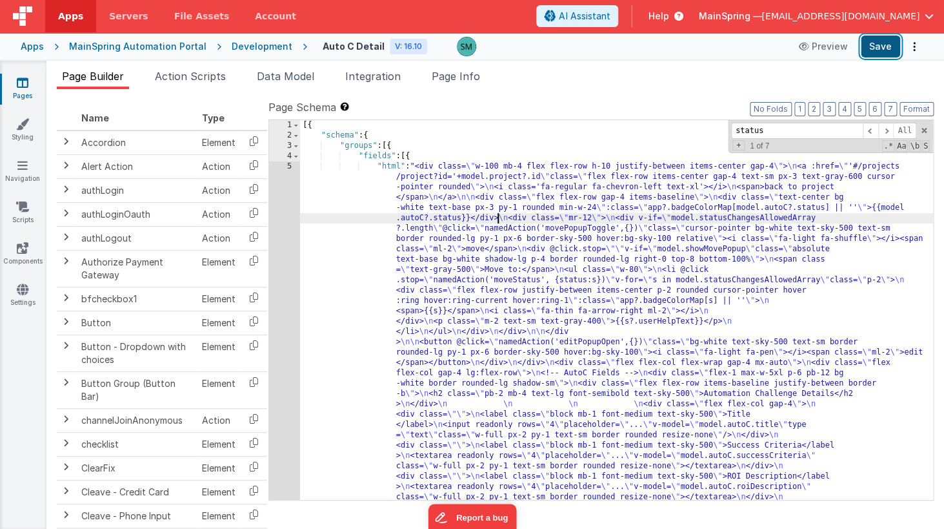
click at [882, 46] on button "Save" at bounding box center [880, 46] width 39 height 22
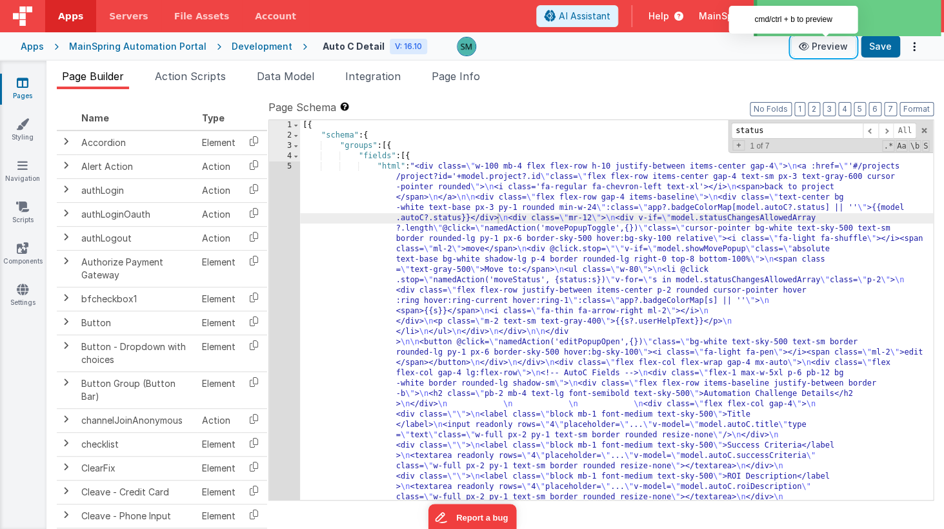
click at [840, 46] on button "Preview" at bounding box center [823, 46] width 65 height 21
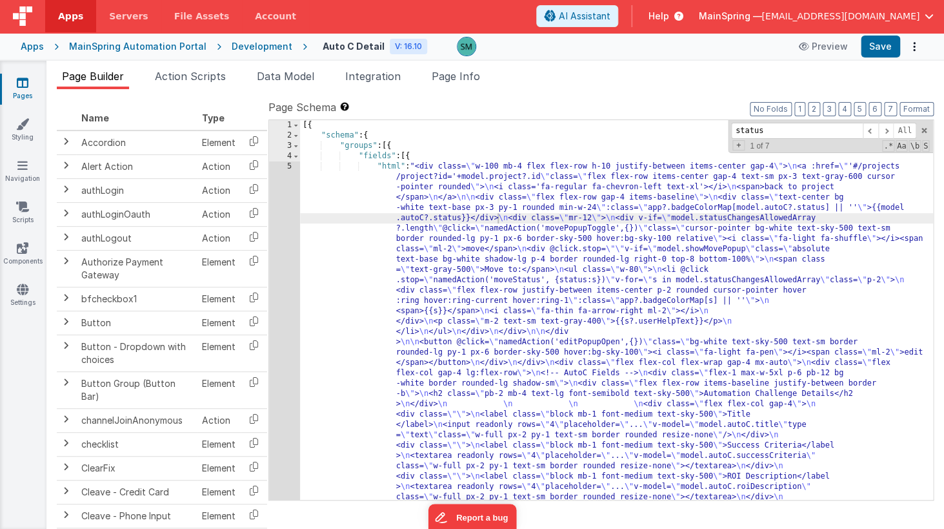
click at [687, 105] on label "Page Schema Shortcuts: Find: command-f Fold: command-option-L Unfold: command-o…" at bounding box center [600, 106] width 665 height 15
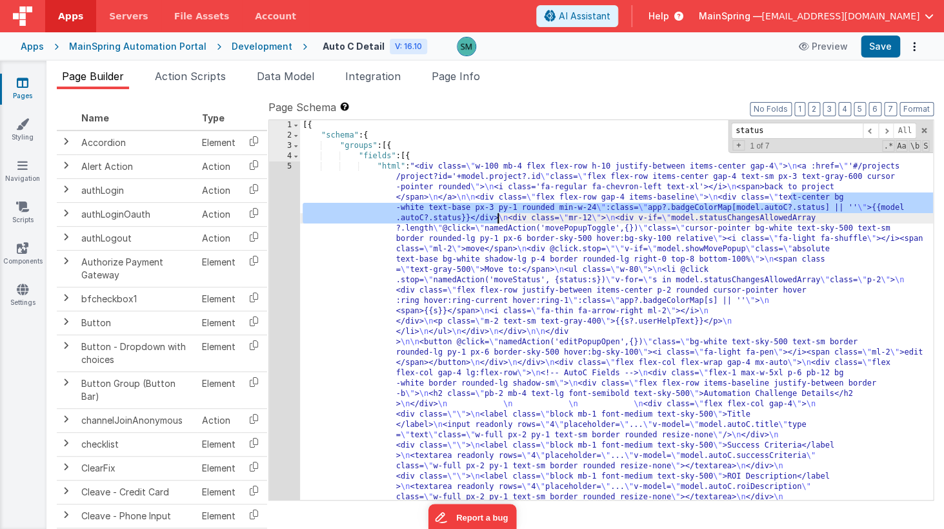
click at [697, 100] on label "Page Schema Shortcuts: Find: command-f Fold: command-option-L Unfold: command-o…" at bounding box center [600, 106] width 665 height 15
click at [875, 42] on button "Save" at bounding box center [880, 46] width 39 height 22
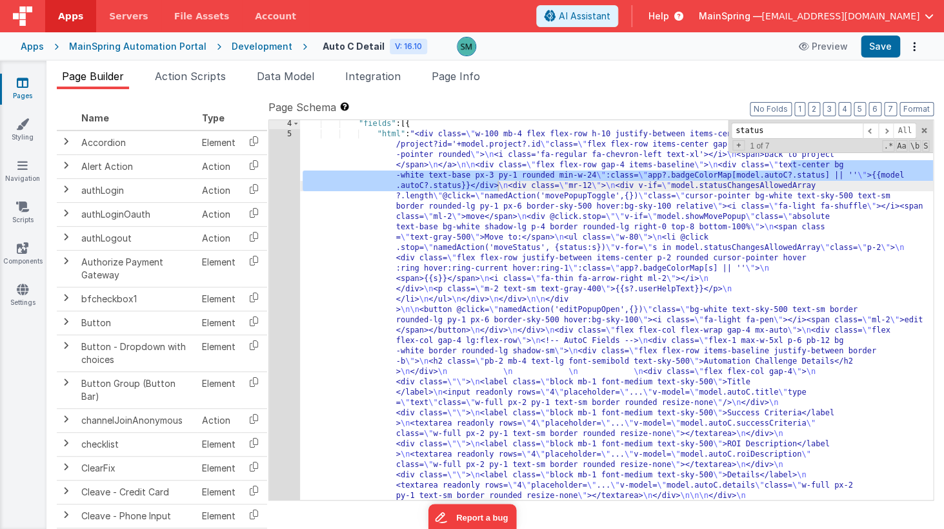
scroll to position [56, 0]
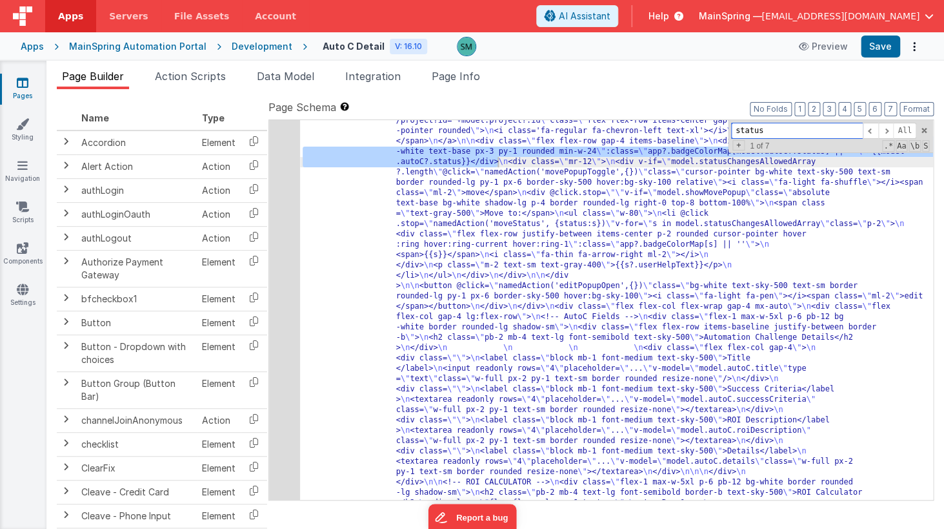
click at [739, 126] on input "status" at bounding box center [797, 131] width 132 height 16
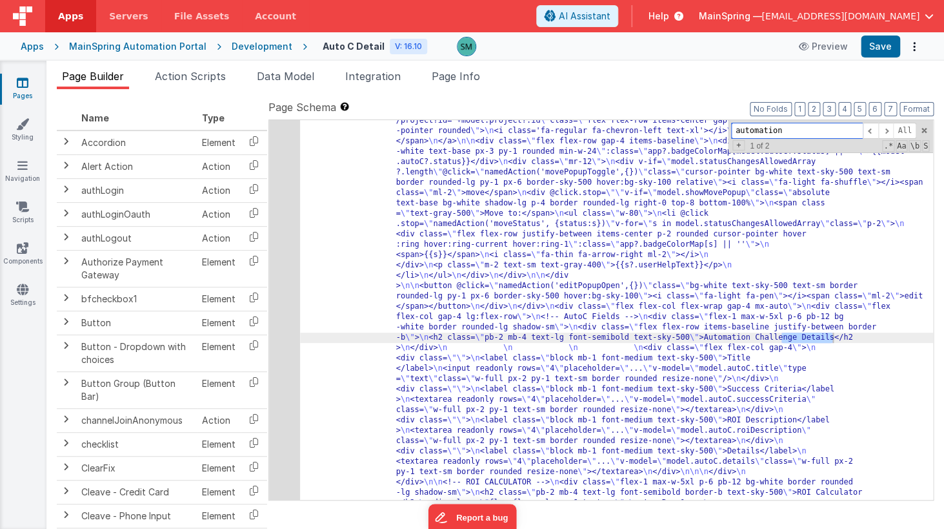
scroll to position [57, 0]
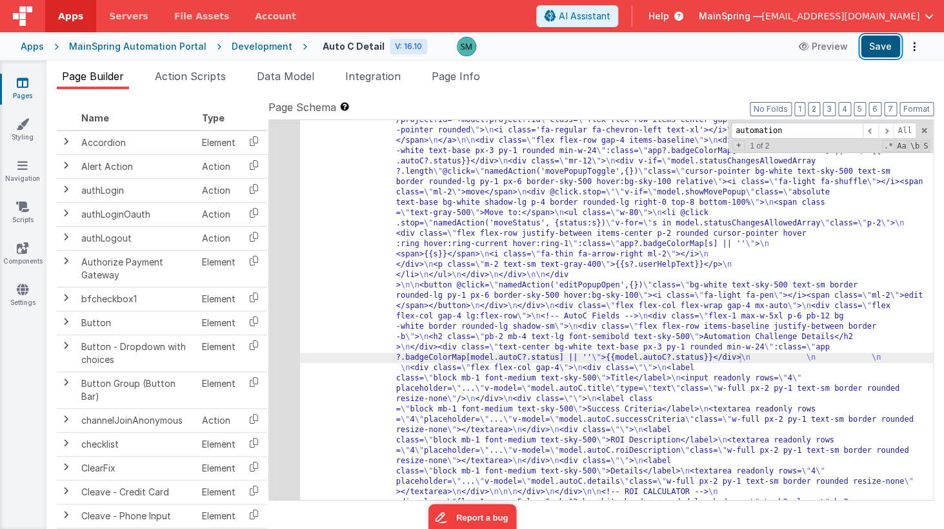
click at [871, 46] on button "Save" at bounding box center [880, 46] width 39 height 22
click at [631, 72] on ul "Page Builder Action Scripts Data Model Integration Page Info" at bounding box center [495, 78] width 898 height 21
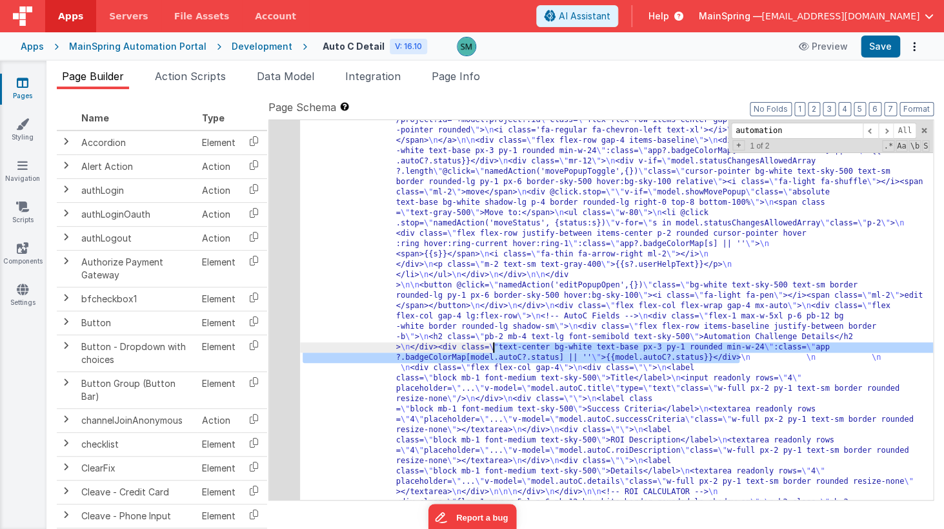
drag, startPoint x: 741, startPoint y: 359, endPoint x: 494, endPoint y: 348, distance: 246.8
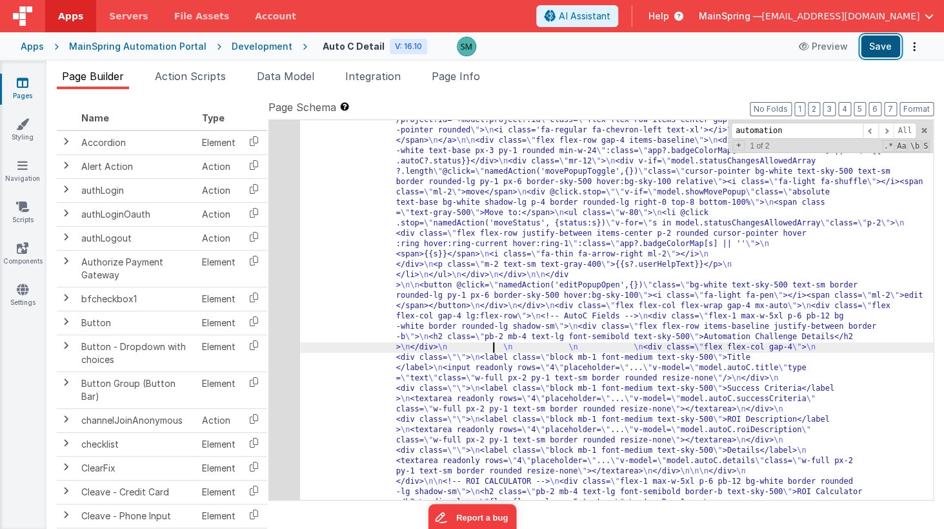
click at [887, 38] on button "Save" at bounding box center [880, 46] width 39 height 22
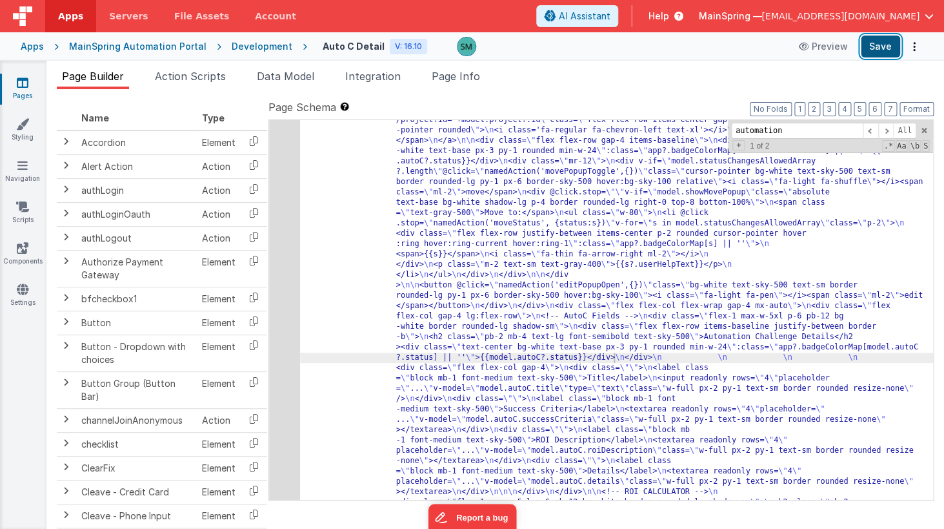
click at [876, 42] on button "Save" at bounding box center [880, 46] width 39 height 22
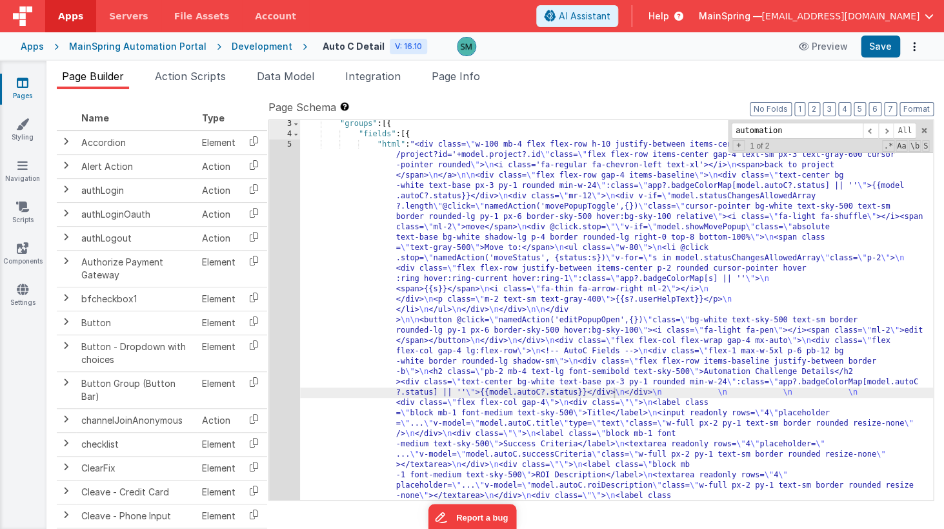
scroll to position [0, 0]
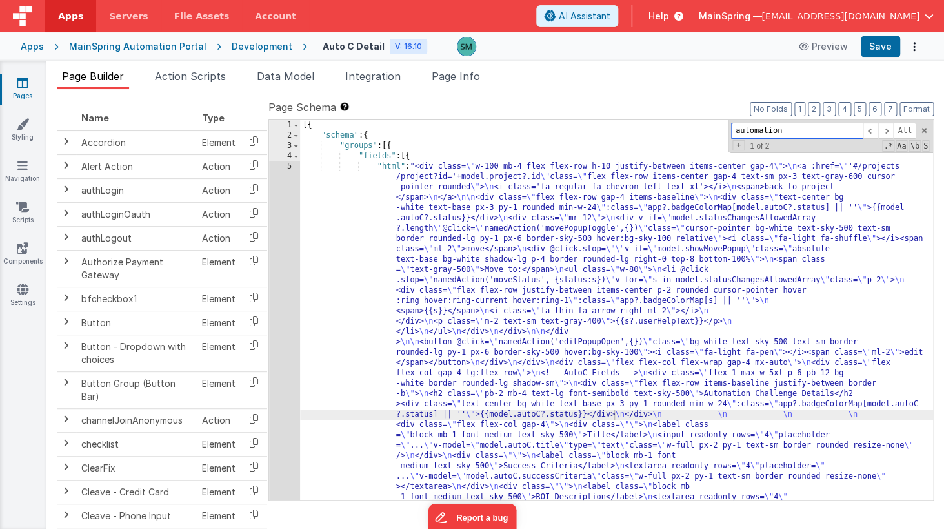
click at [793, 134] on input "automation" at bounding box center [797, 131] width 132 height 16
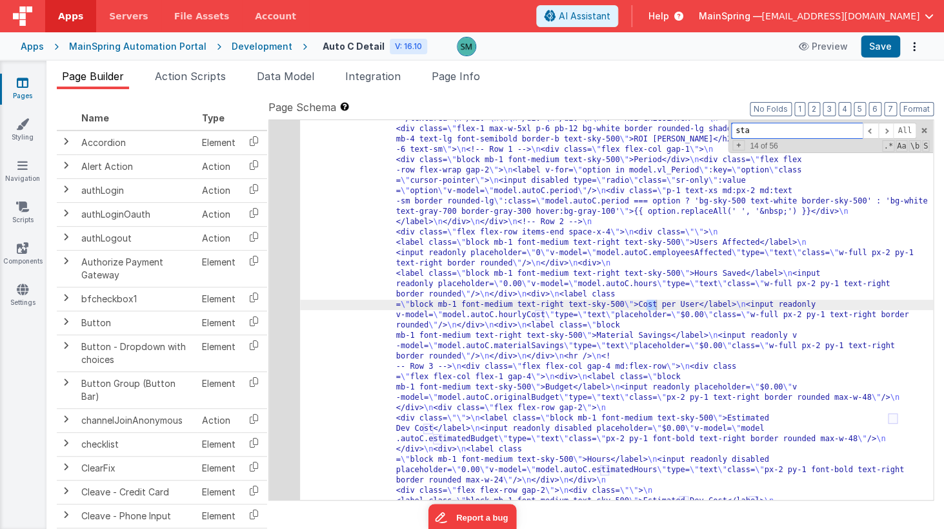
scroll to position [956, 0]
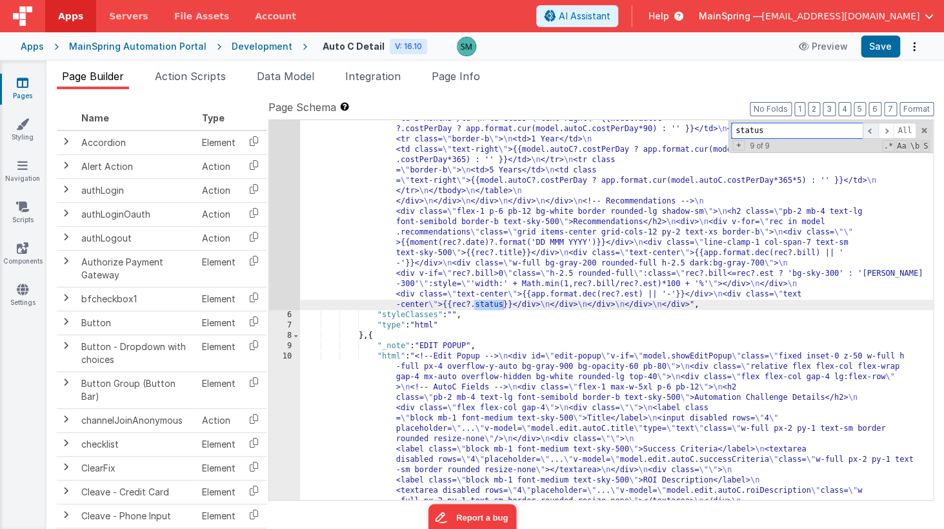
type input "status"
click at [869, 132] on span at bounding box center [870, 131] width 15 height 16
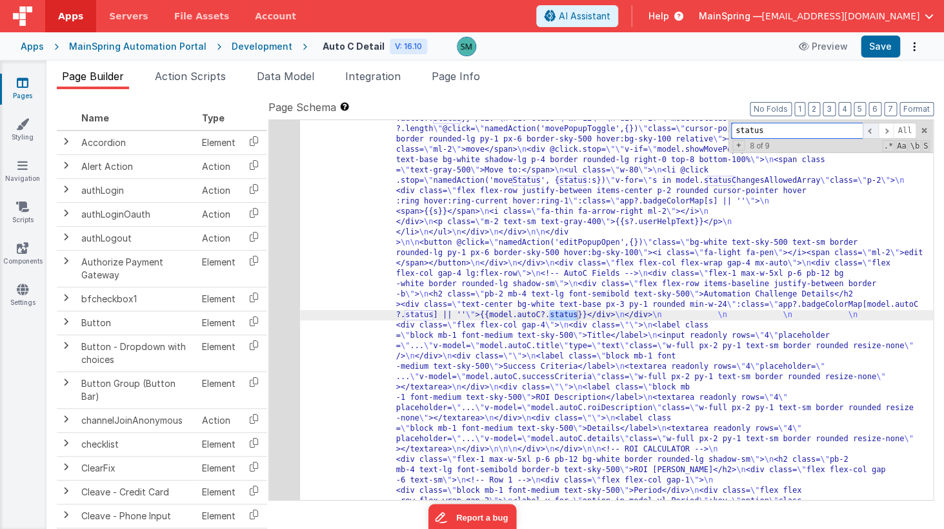
scroll to position [99, 0]
click at [869, 132] on span at bounding box center [870, 131] width 15 height 16
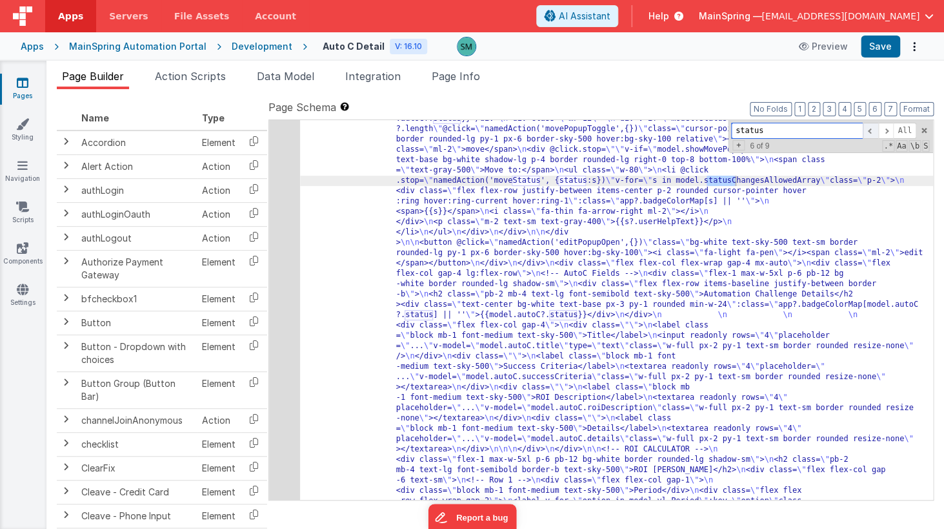
click at [869, 132] on span at bounding box center [870, 131] width 15 height 16
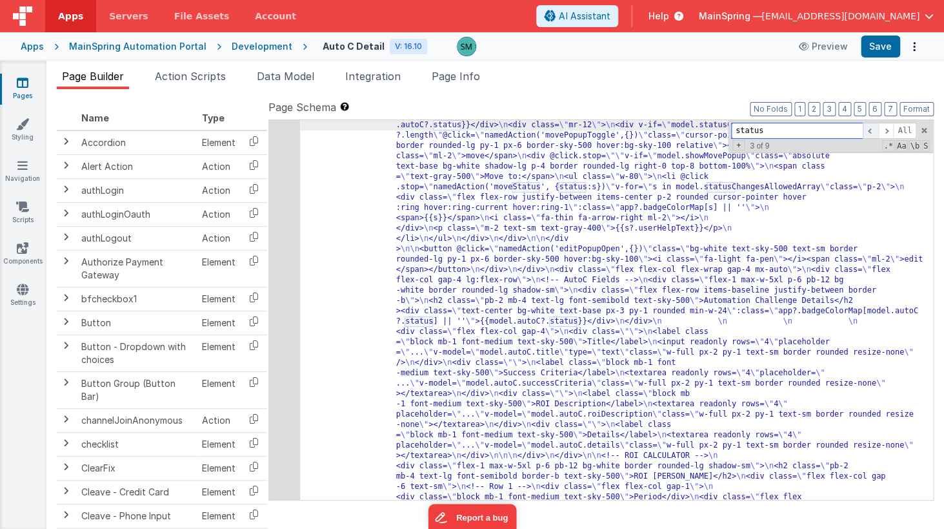
click at [869, 132] on span at bounding box center [870, 131] width 15 height 16
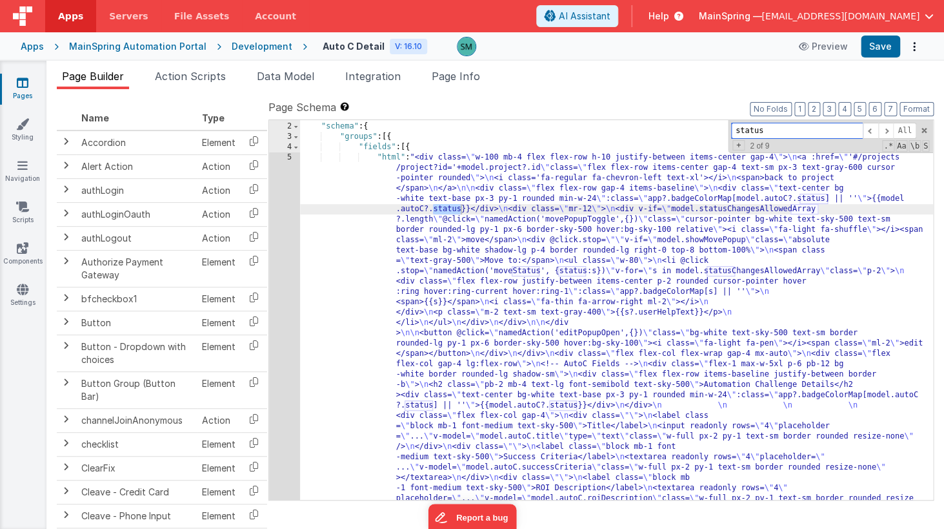
scroll to position [0, 0]
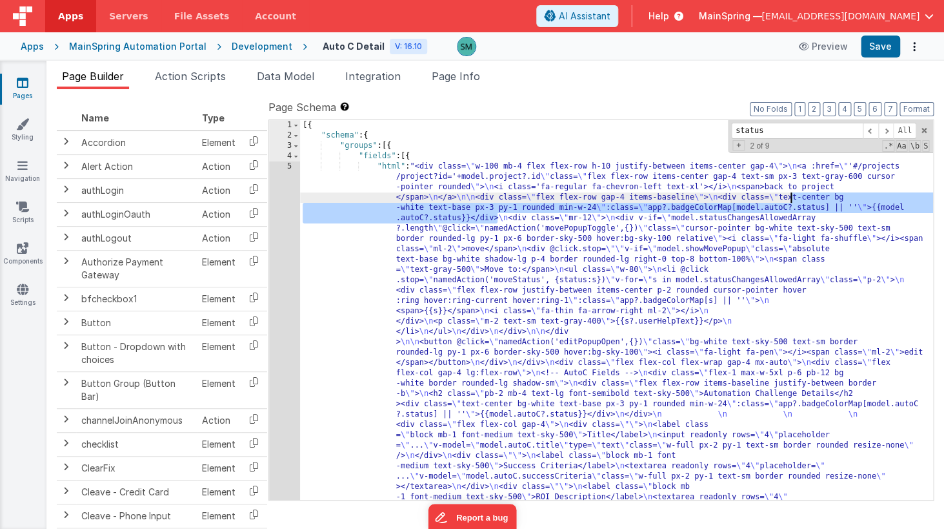
drag, startPoint x: 499, startPoint y: 219, endPoint x: 791, endPoint y: 200, distance: 292.3
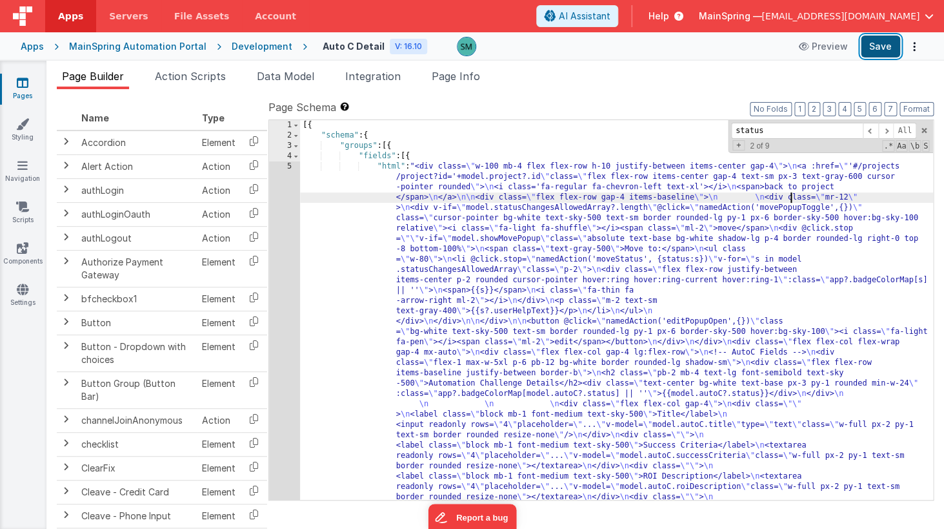
click at [882, 40] on button "Save" at bounding box center [880, 46] width 39 height 22
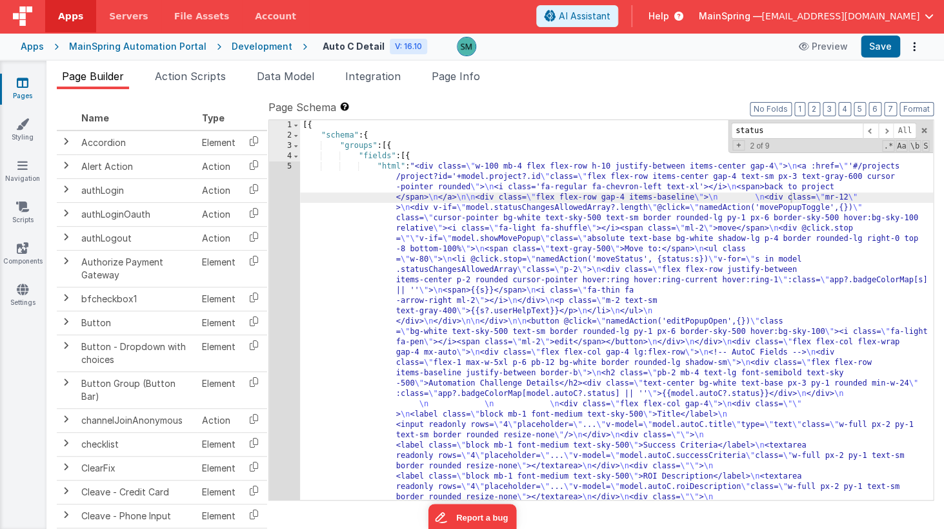
click at [16, 83] on link "Pages" at bounding box center [22, 89] width 46 height 26
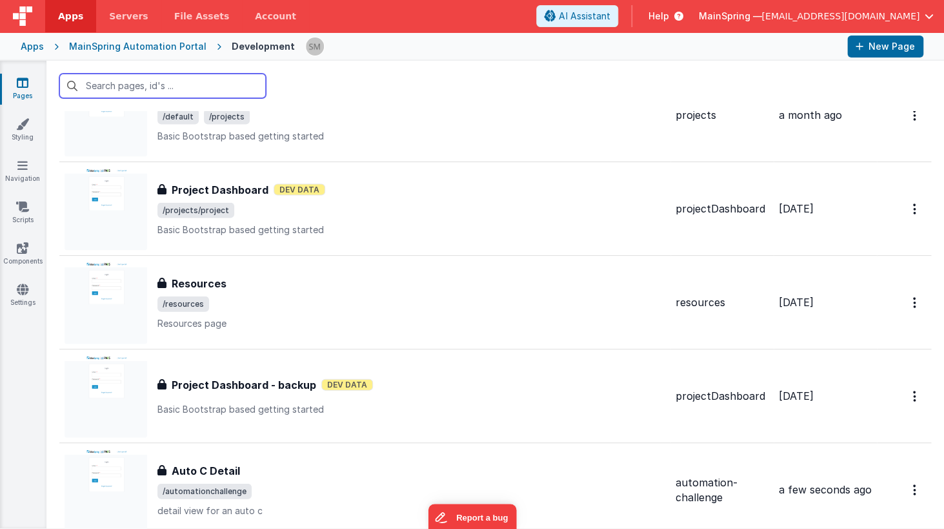
scroll to position [1002, 0]
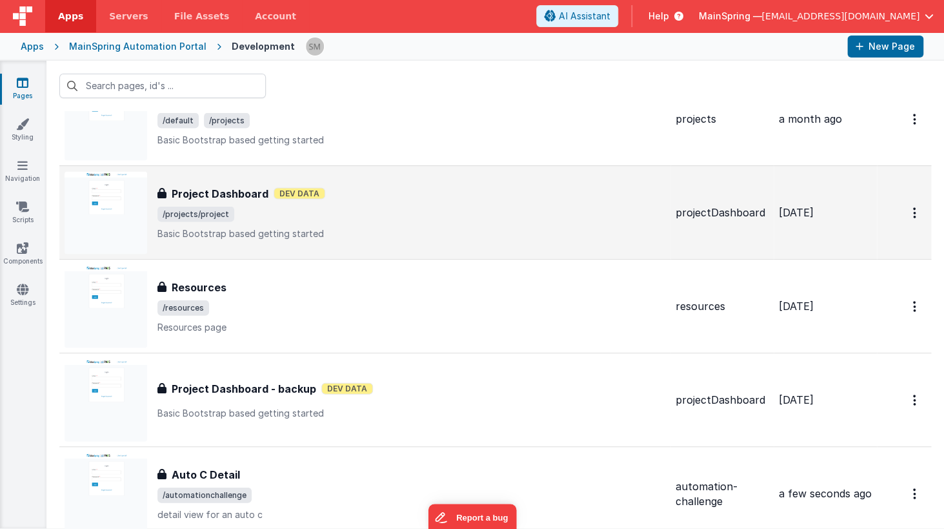
click at [391, 205] on div "Project Dashboard Project Dashboard Dev Data /projects/project Basic Bootstrap …" at bounding box center [411, 212] width 508 height 54
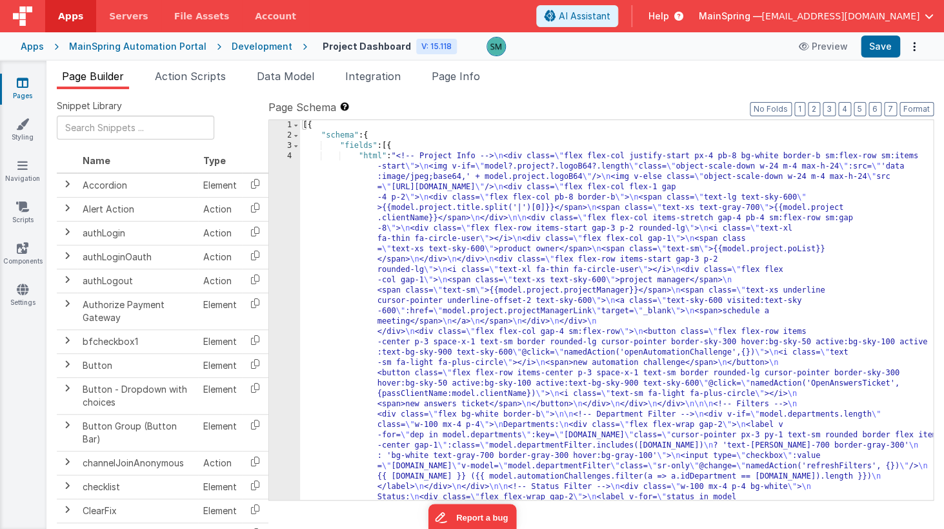
click at [567, 96] on div "Snippet Library Name Type Accordion Element Alert Action Action authLogin Actio…" at bounding box center [495, 319] width 898 height 460
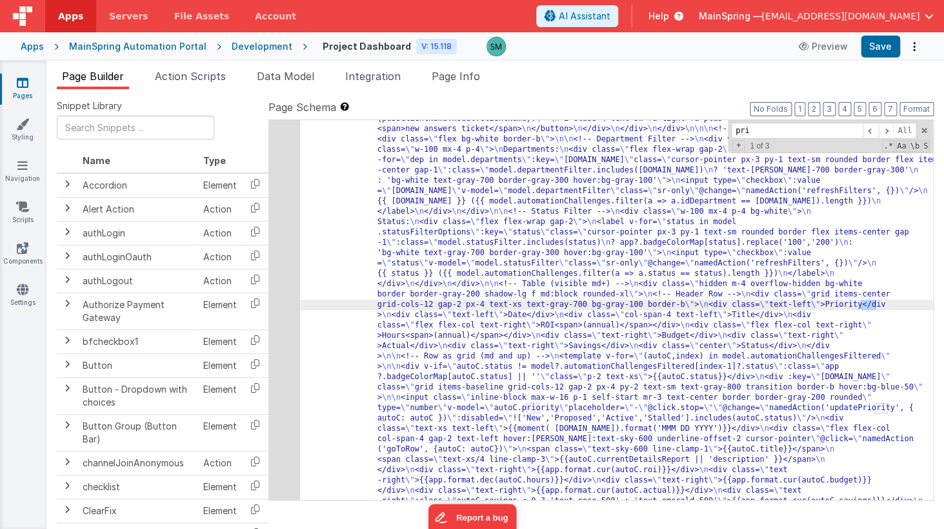
scroll to position [275, 0]
click at [888, 132] on span at bounding box center [885, 131] width 15 height 16
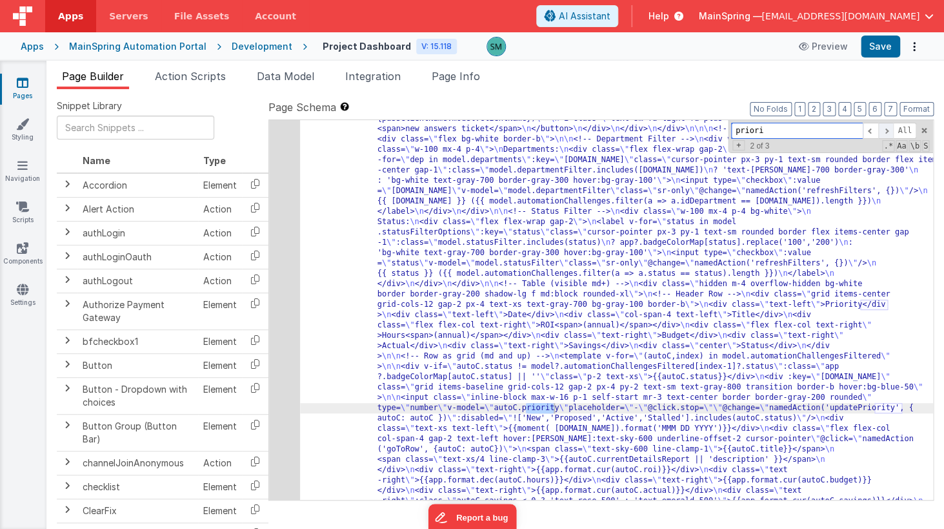
click at [888, 132] on span at bounding box center [885, 131] width 15 height 16
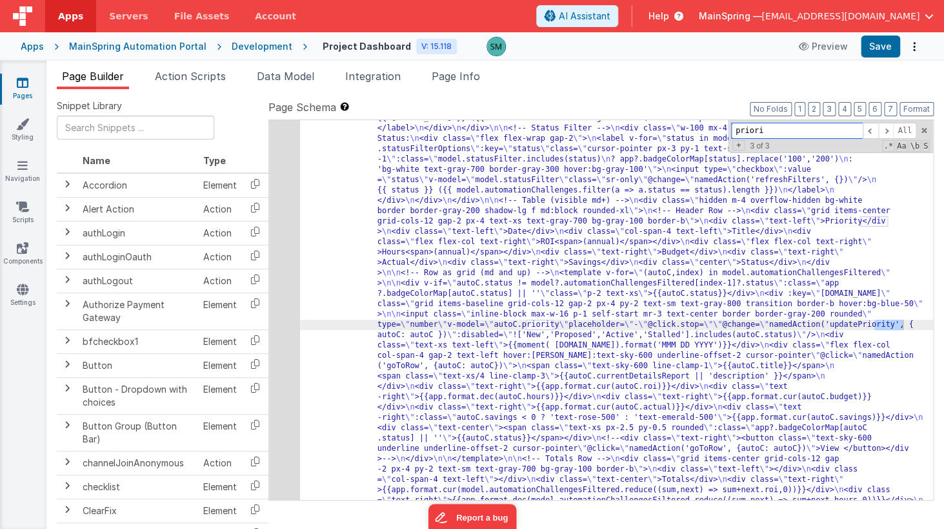
scroll to position [359, 0]
type input "p"
type input "number"
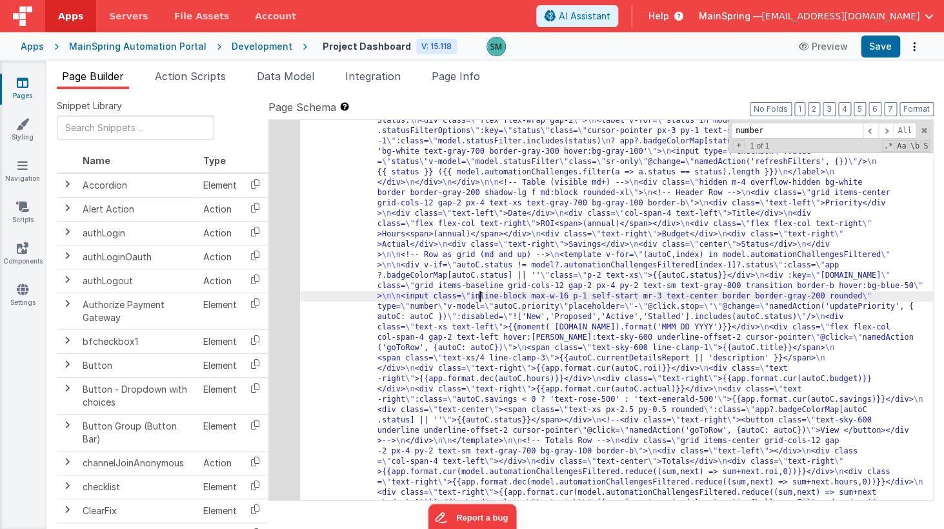
scroll to position [376, 0]
